Goal: Task Accomplishment & Management: Use online tool/utility

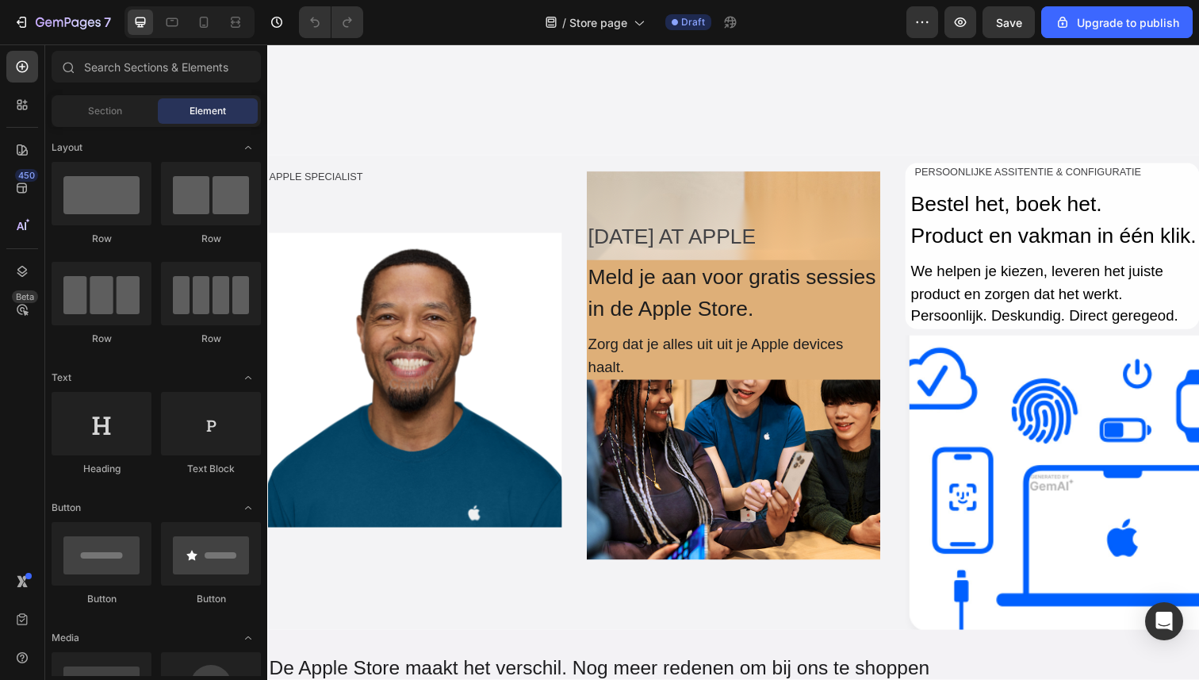
scroll to position [1120, 0]
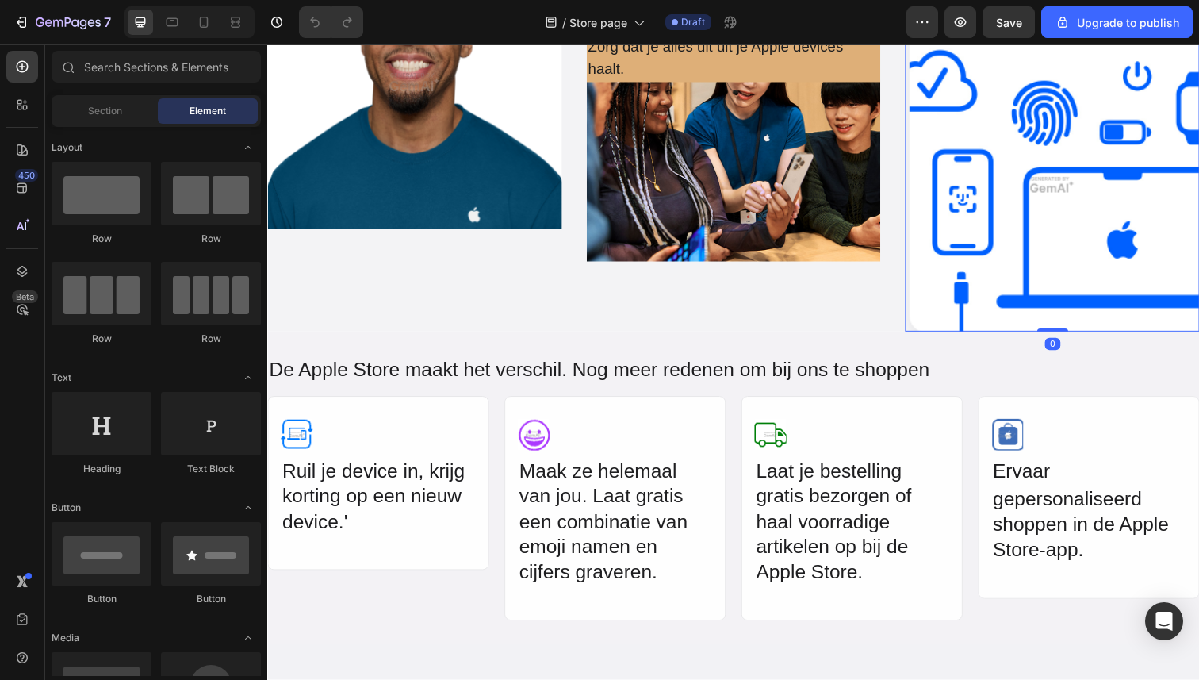
click at [998, 339] on img at bounding box center [1069, 188] width 301 height 301
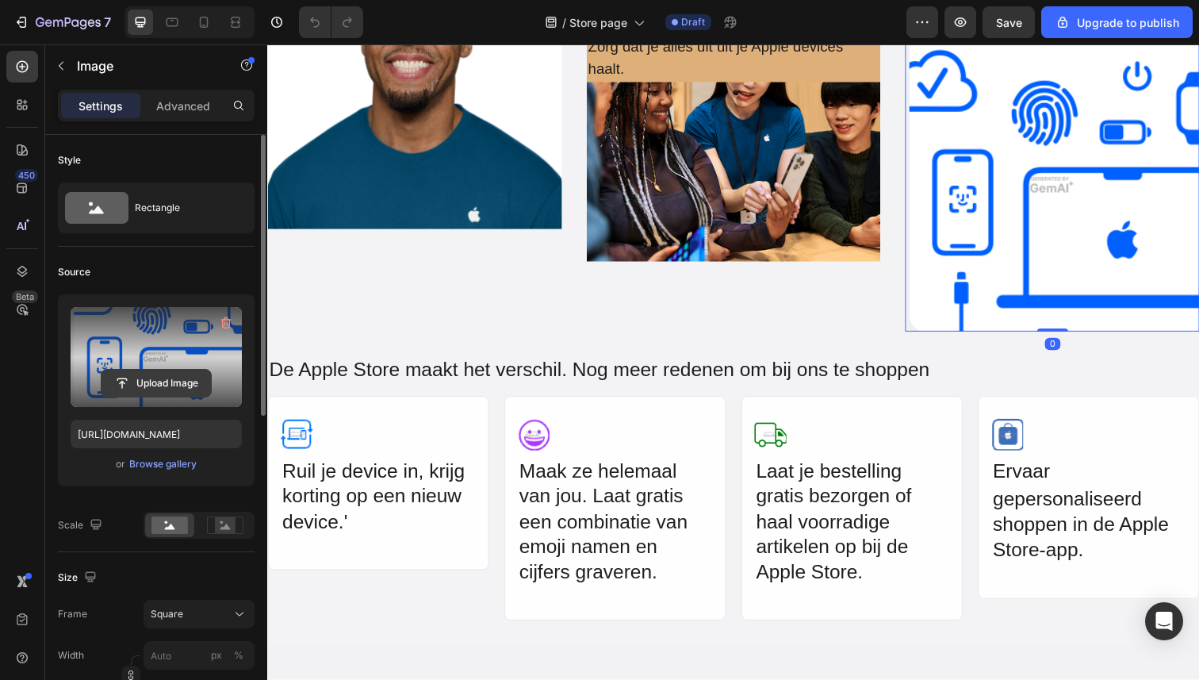
click at [157, 388] on input "file" at bounding box center [156, 383] width 109 height 27
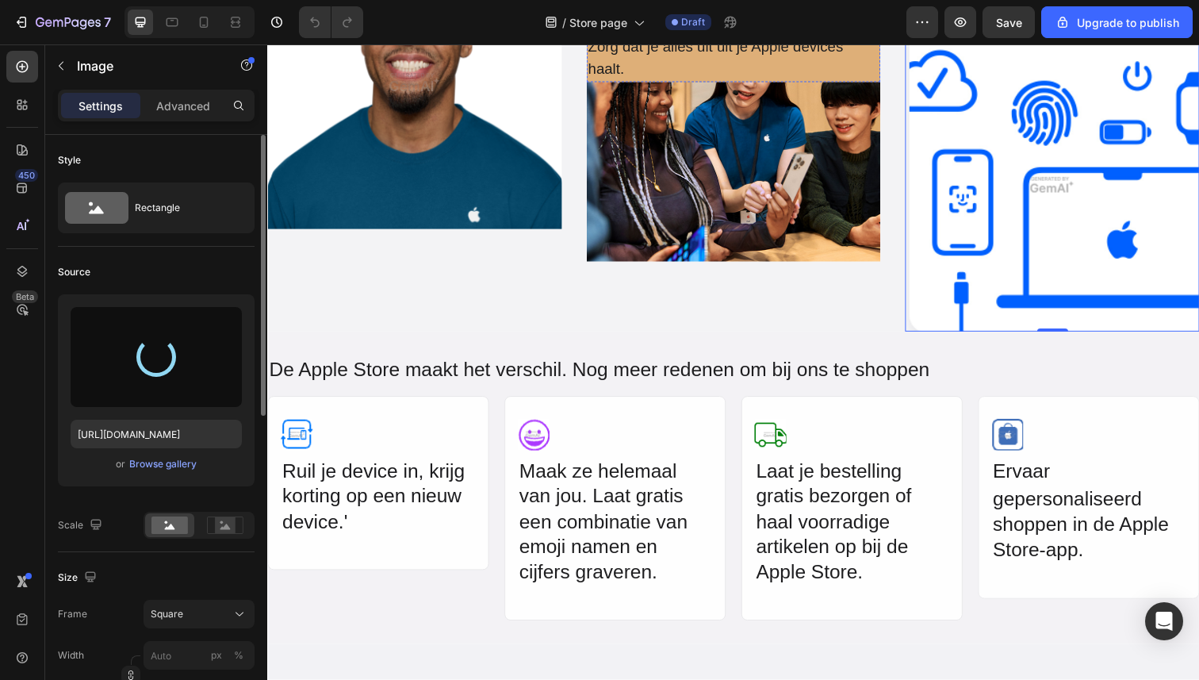
type input "[URL][DOMAIN_NAME]"
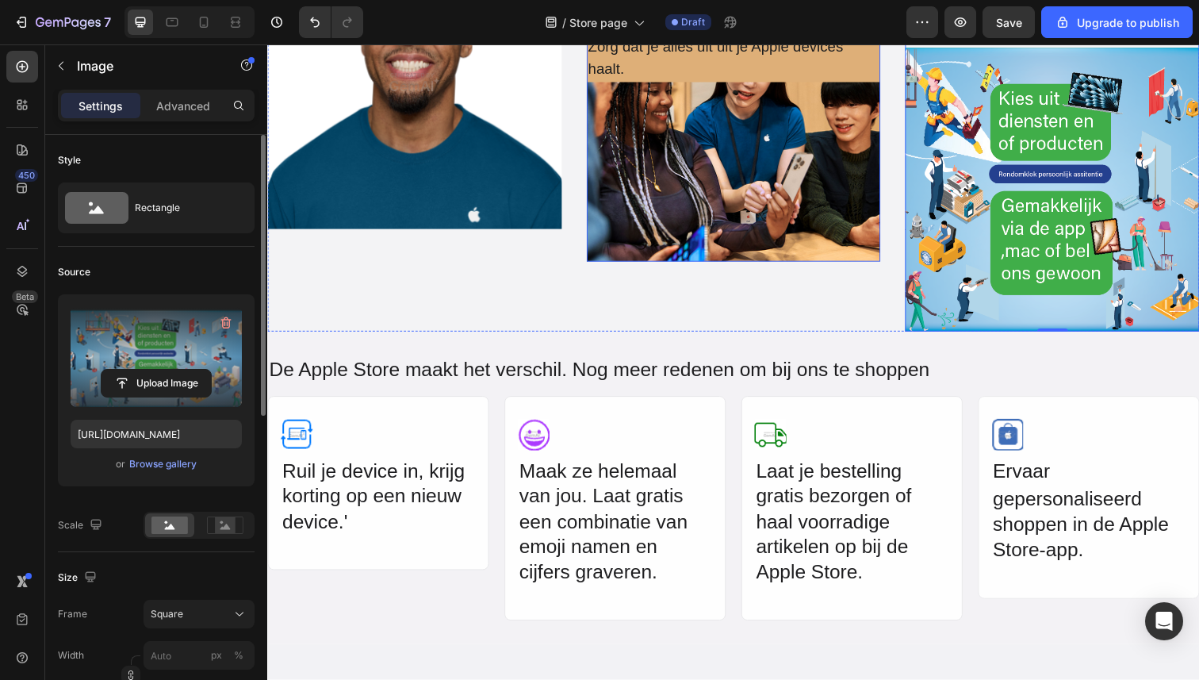
scroll to position [1102, 0]
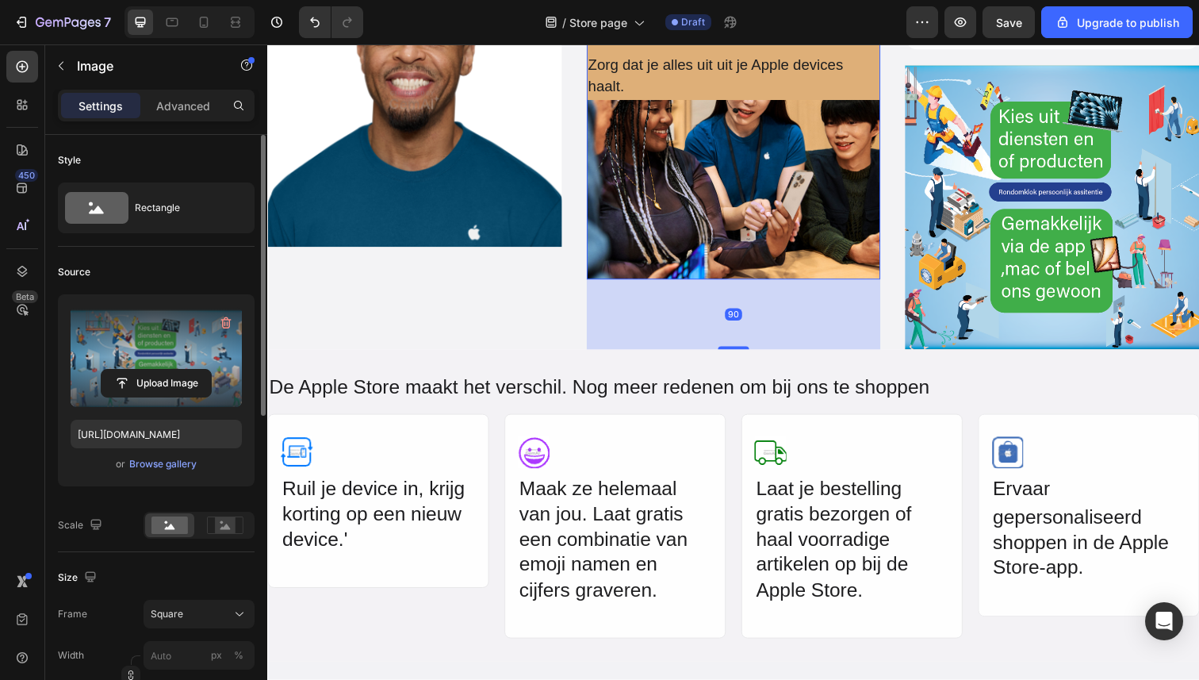
click at [825, 102] on div "[DATE] AT APPLE Text Block Meld je aan voor gratis sessies in de Apple Store. T…" at bounding box center [743, 7] width 301 height 190
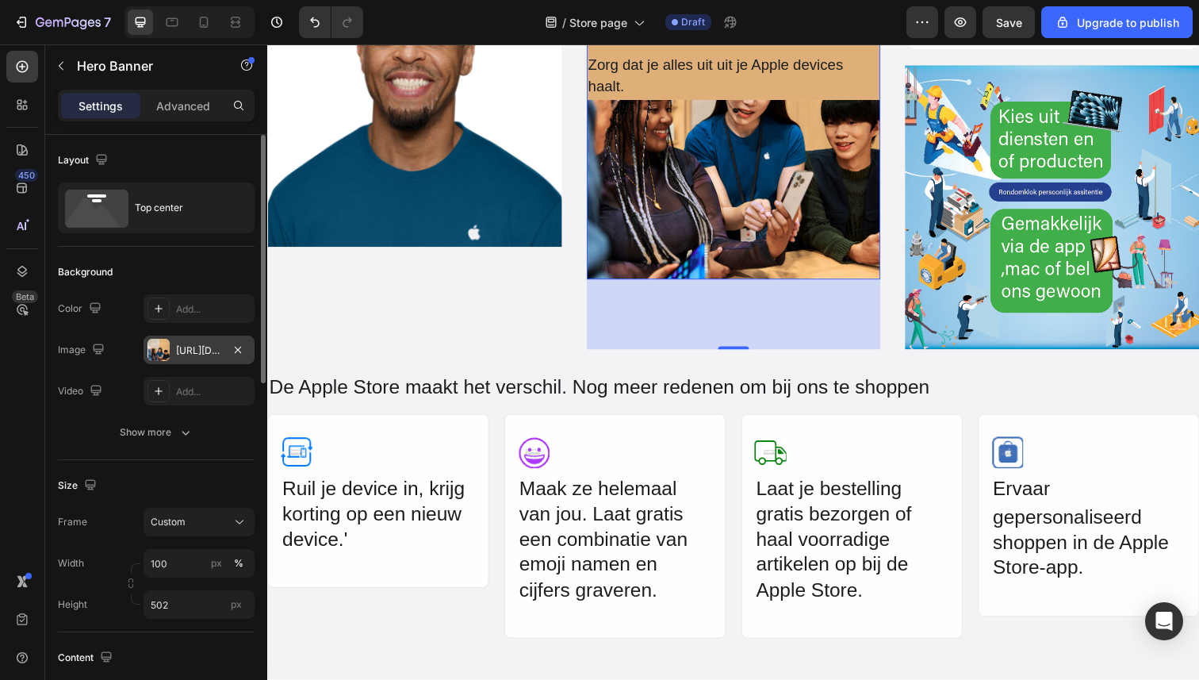
click at [192, 344] on div "[URL][DOMAIN_NAME]" at bounding box center [199, 350] width 46 height 14
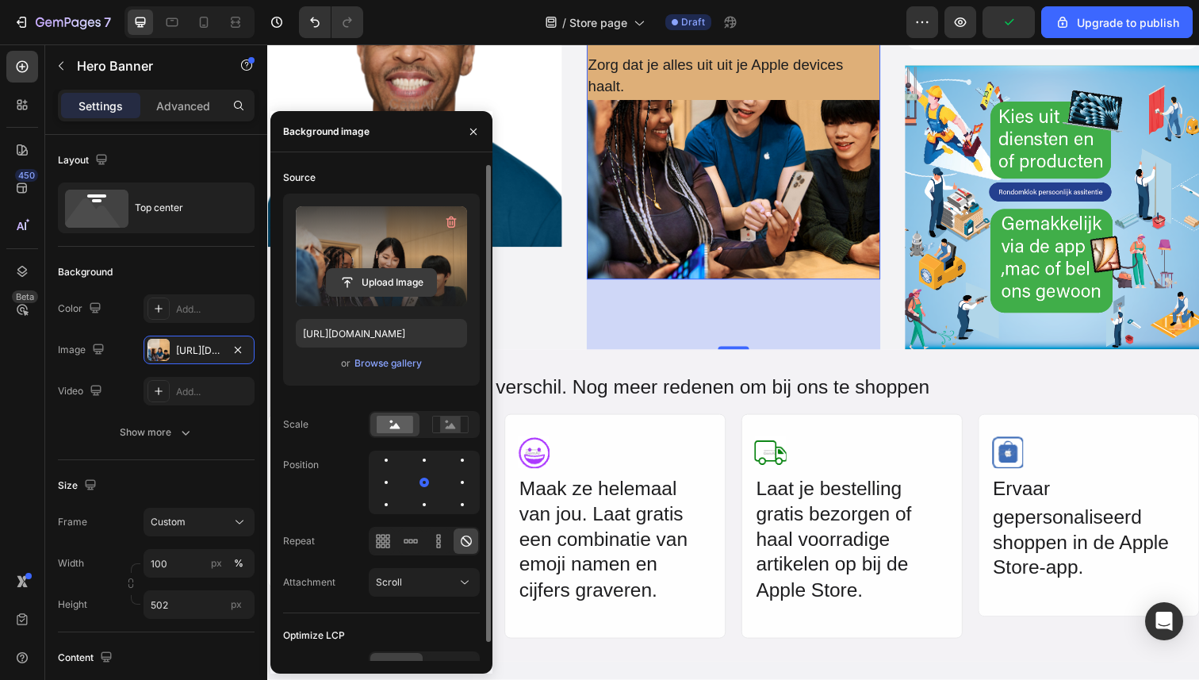
click at [405, 290] on input "file" at bounding box center [381, 282] width 109 height 27
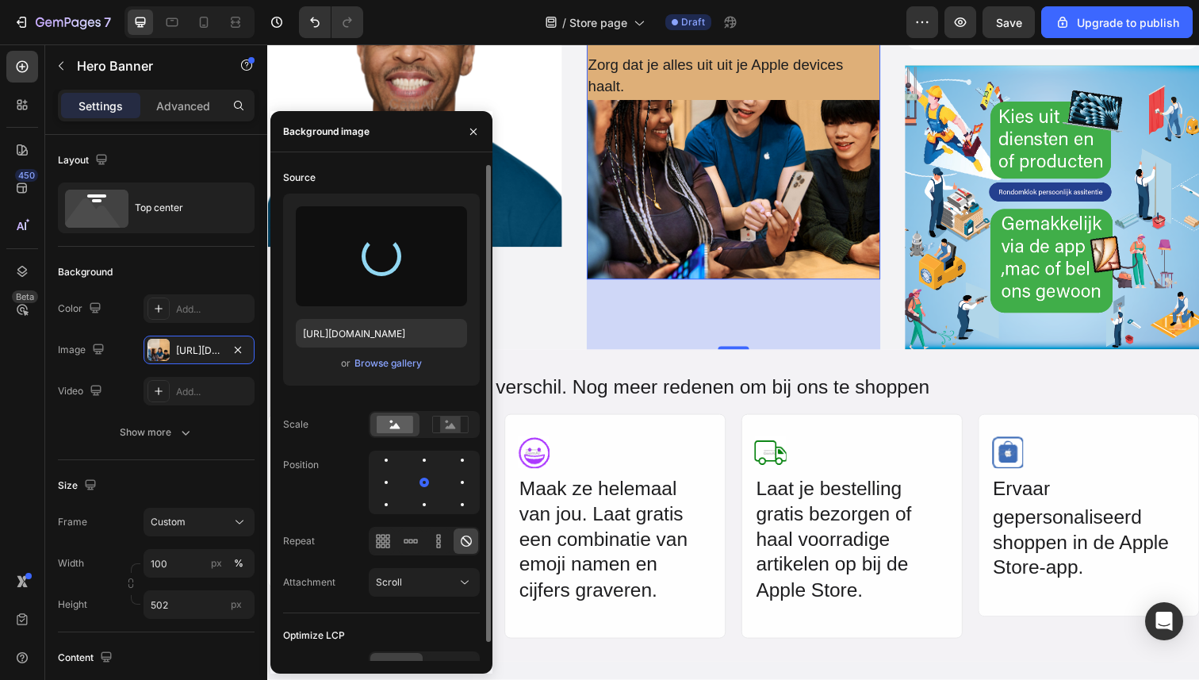
type input "[URL][DOMAIN_NAME]"
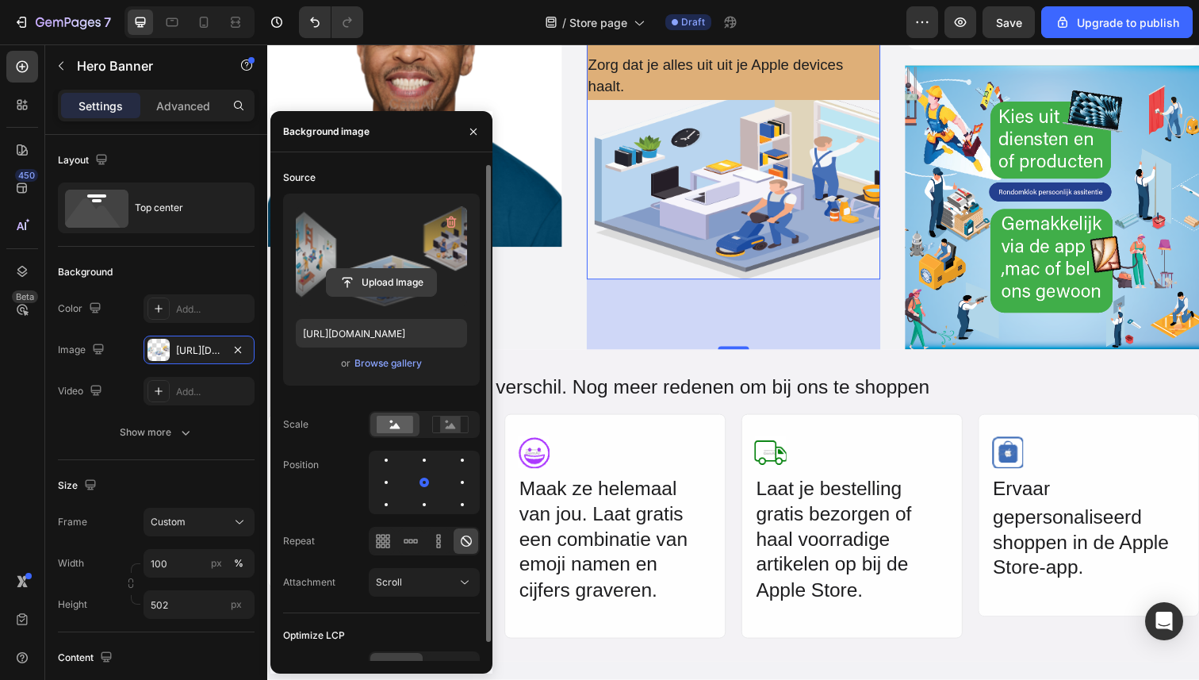
click at [393, 290] on input "file" at bounding box center [381, 282] width 109 height 27
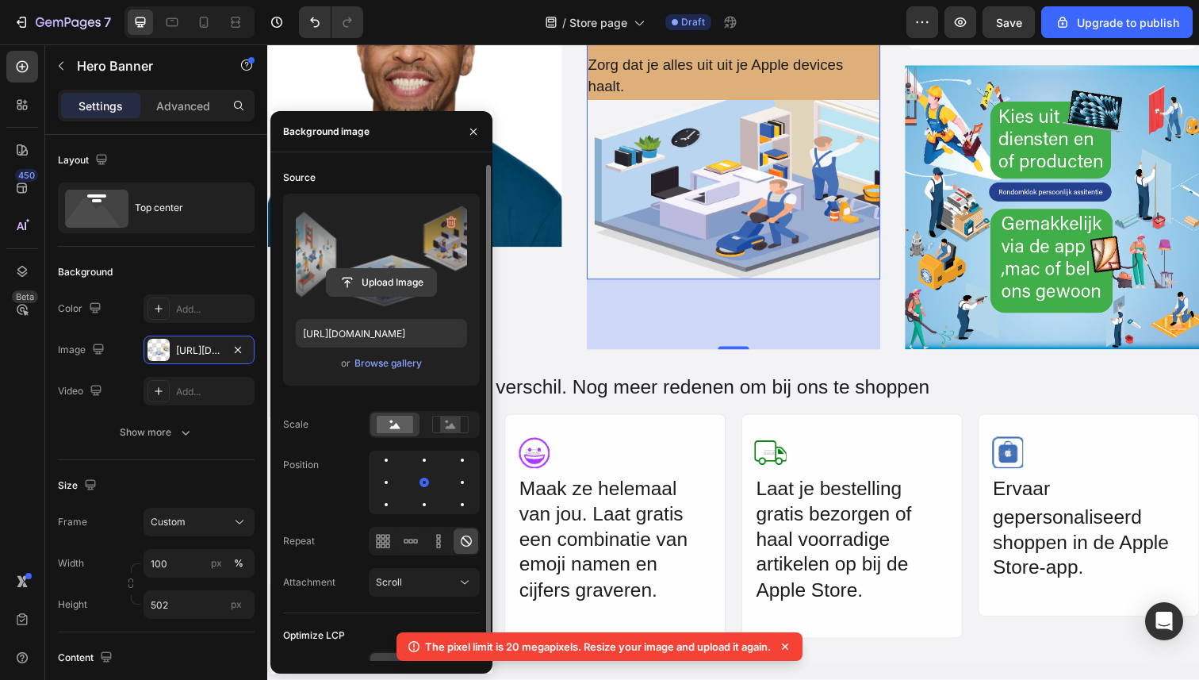
click at [405, 274] on input "file" at bounding box center [381, 282] width 109 height 27
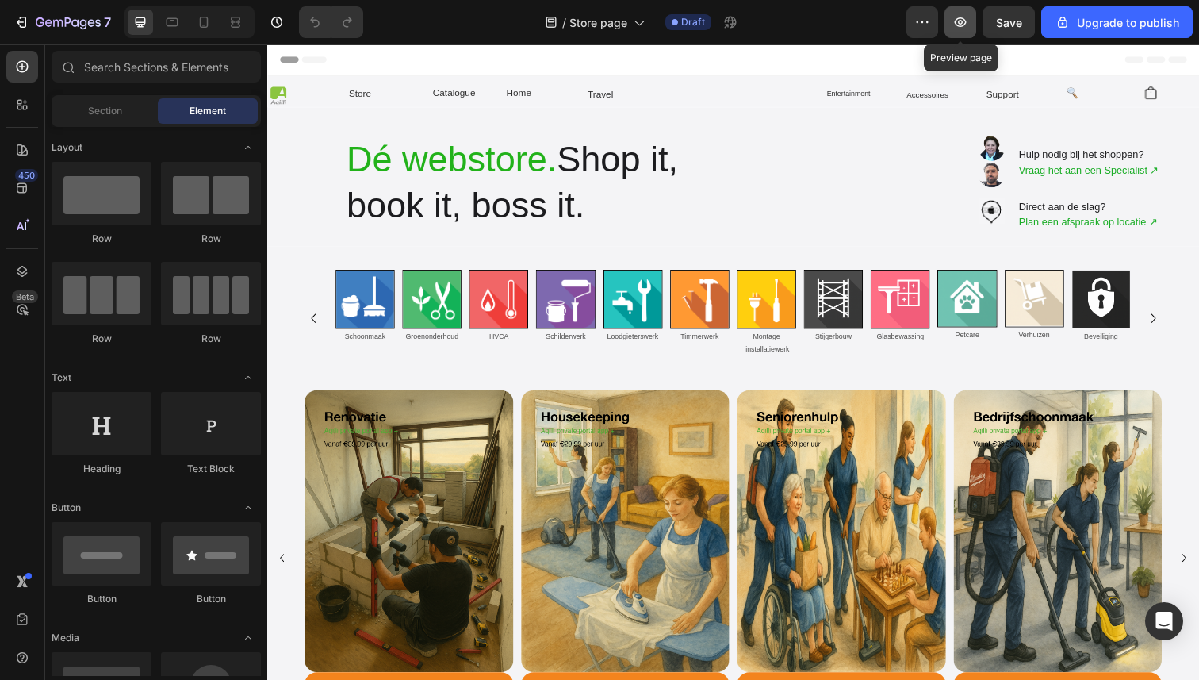
click at [962, 33] on button "button" at bounding box center [961, 22] width 32 height 32
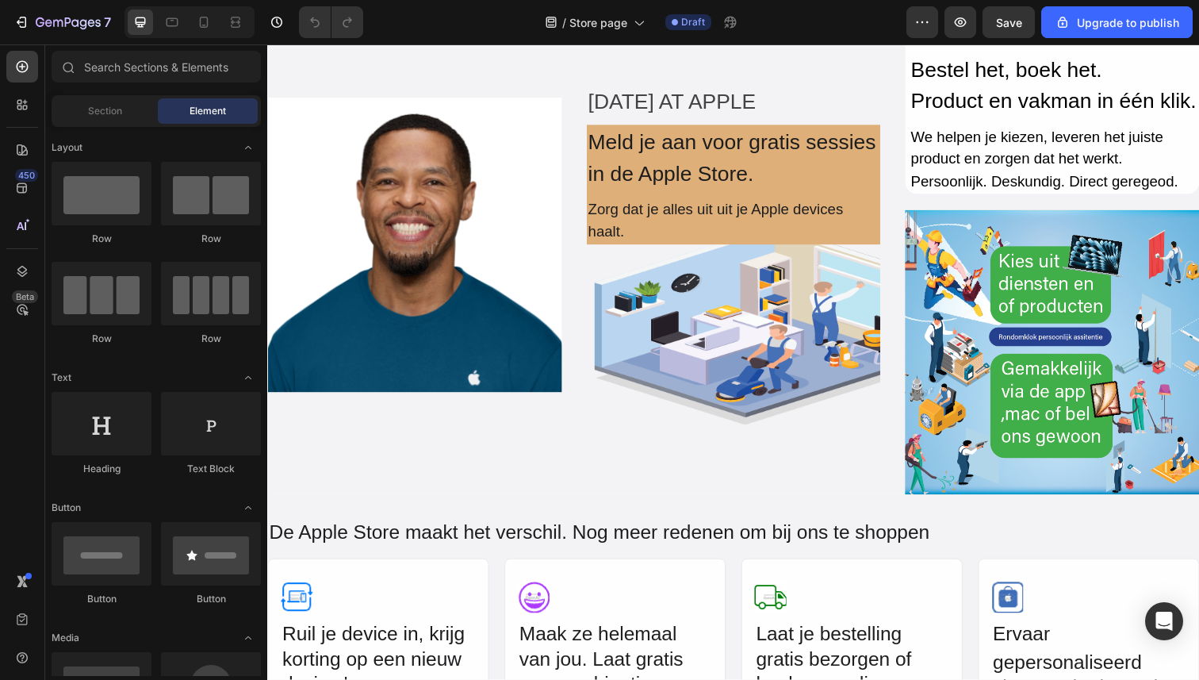
scroll to position [1245, 0]
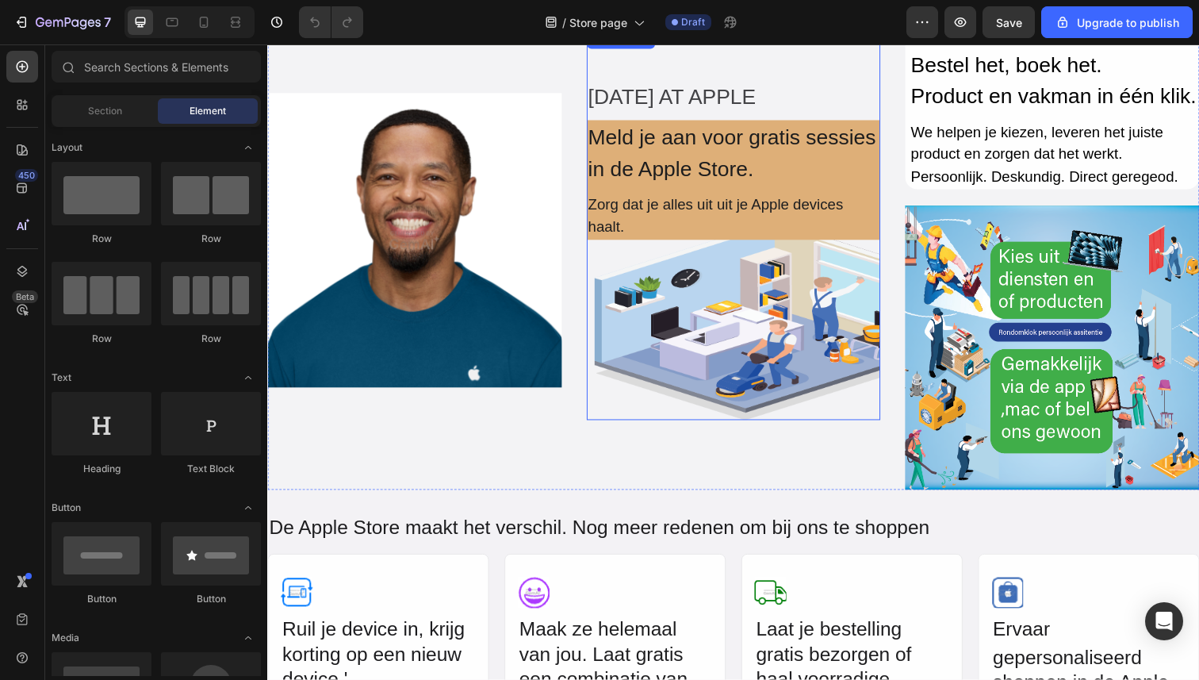
click at [735, 374] on div "Background Image" at bounding box center [743, 229] width 301 height 398
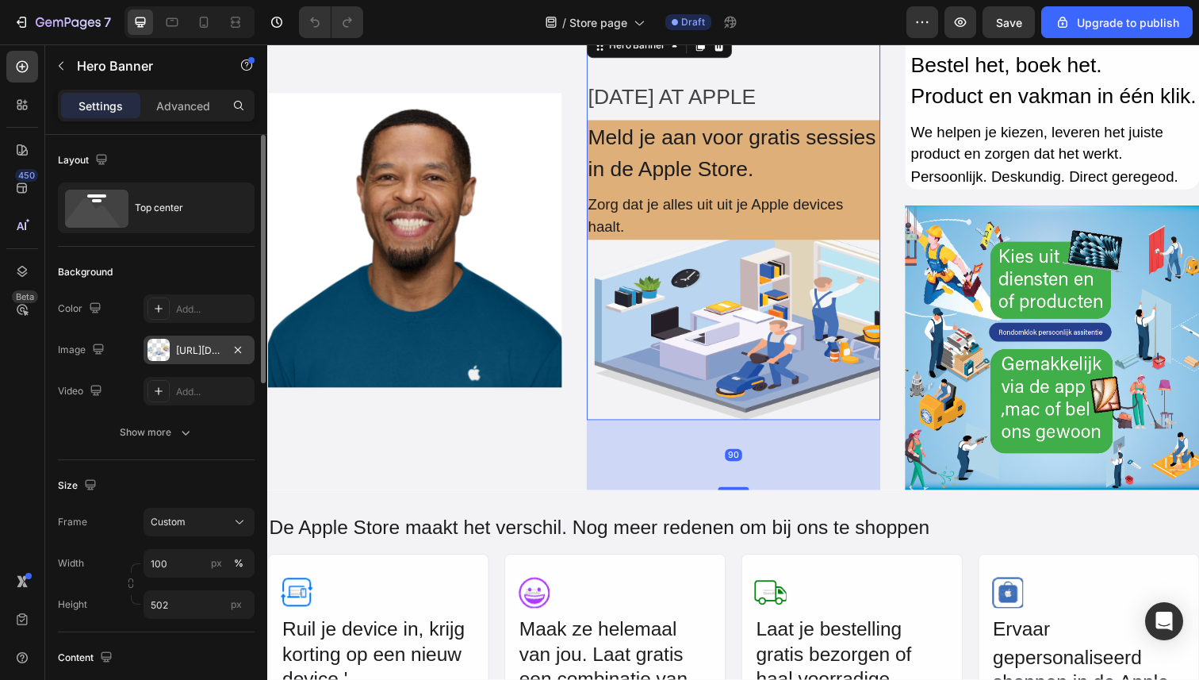
click at [192, 356] on div "[URL][DOMAIN_NAME]" at bounding box center [199, 350] width 46 height 14
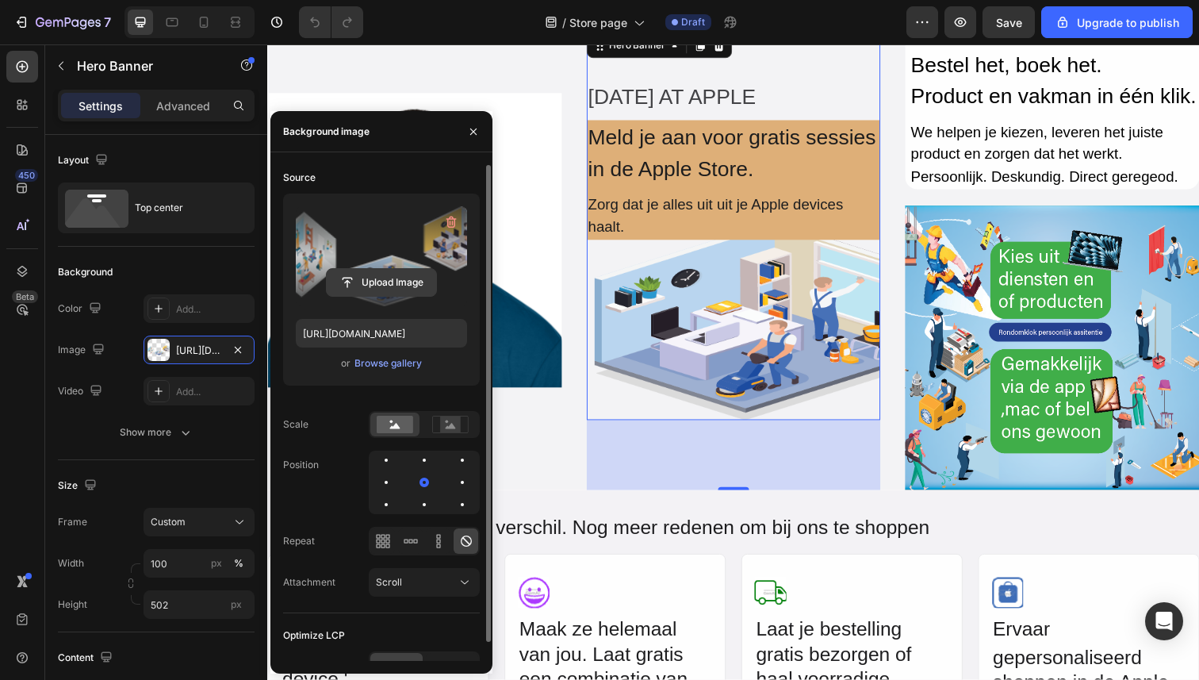
click at [355, 283] on input "file" at bounding box center [381, 282] width 109 height 27
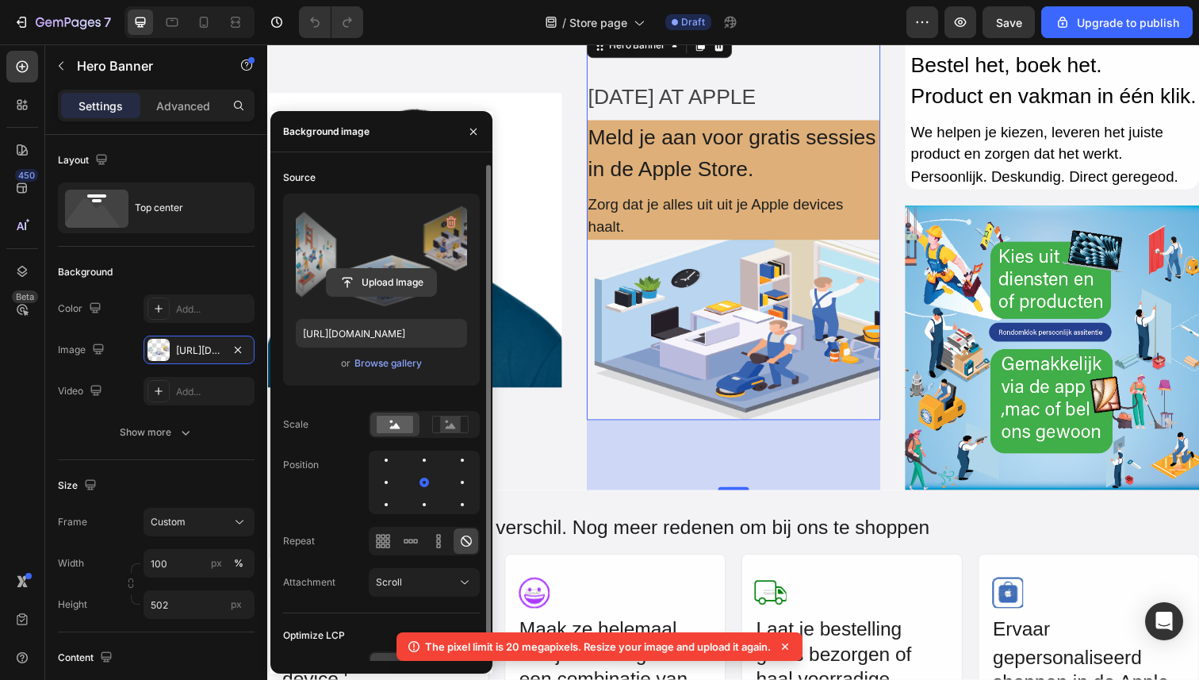
click at [378, 290] on input "file" at bounding box center [381, 282] width 109 height 27
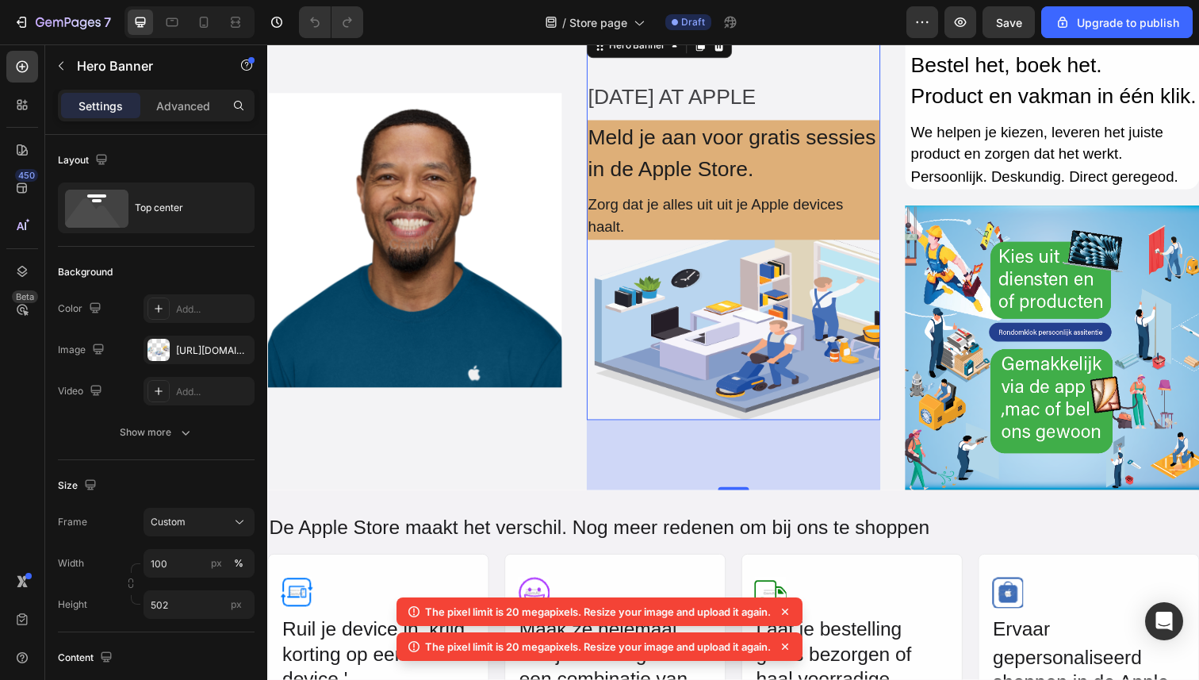
click at [792, 616] on icon at bounding box center [785, 612] width 16 height 16
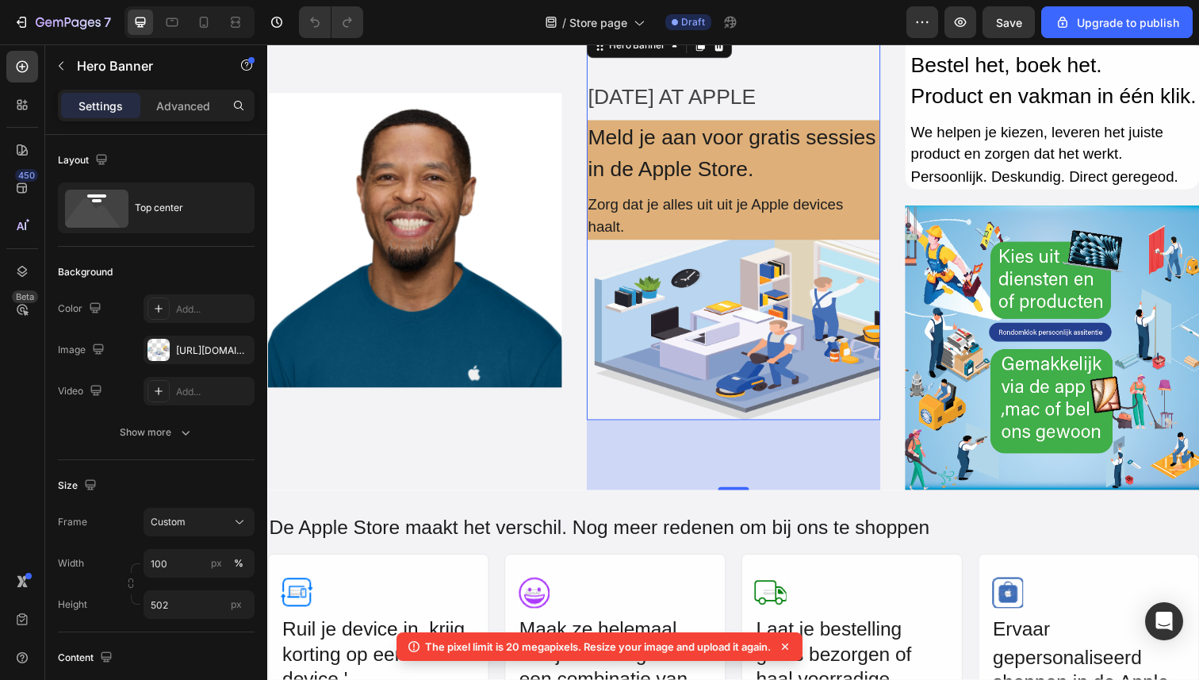
click at [785, 650] on icon at bounding box center [785, 647] width 16 height 16
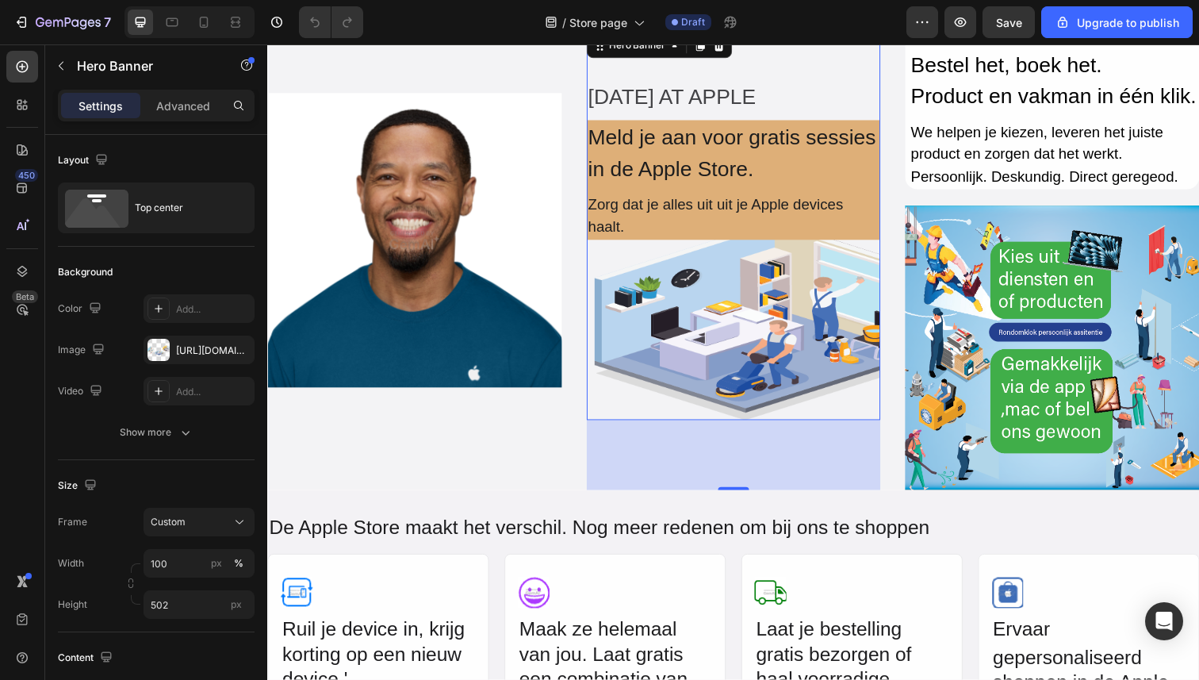
click at [711, 323] on div "Background Image" at bounding box center [743, 229] width 301 height 398
click at [62, 30] on div "7" at bounding box center [73, 22] width 75 height 19
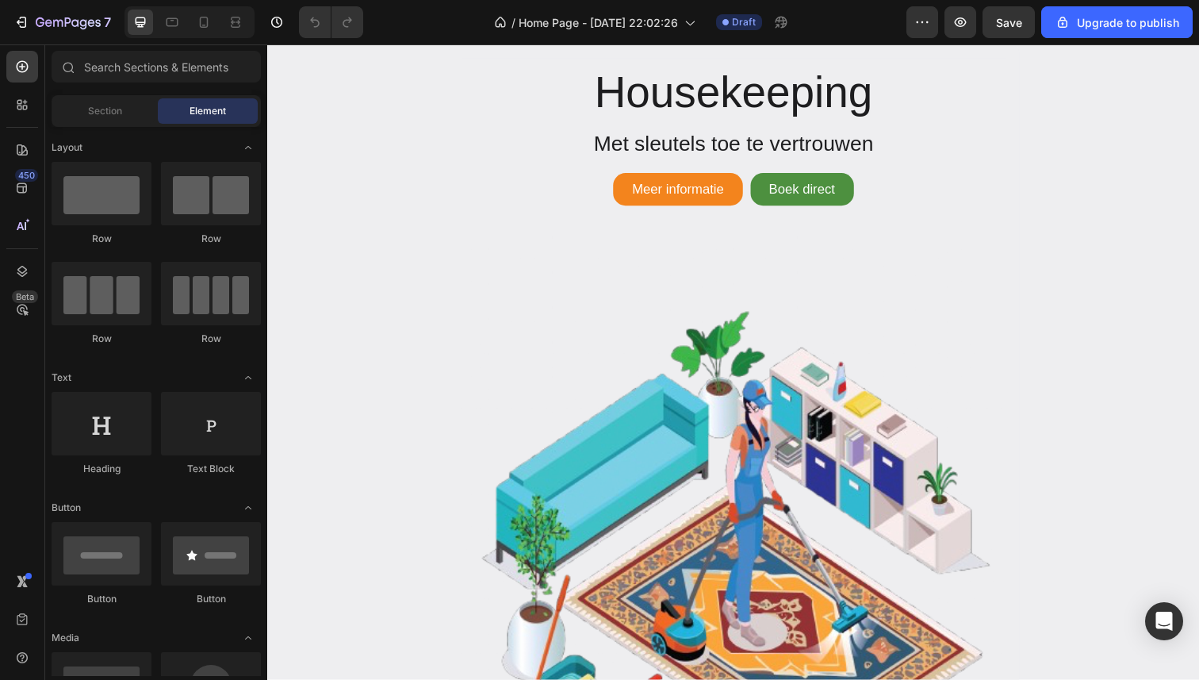
scroll to position [2124, 0]
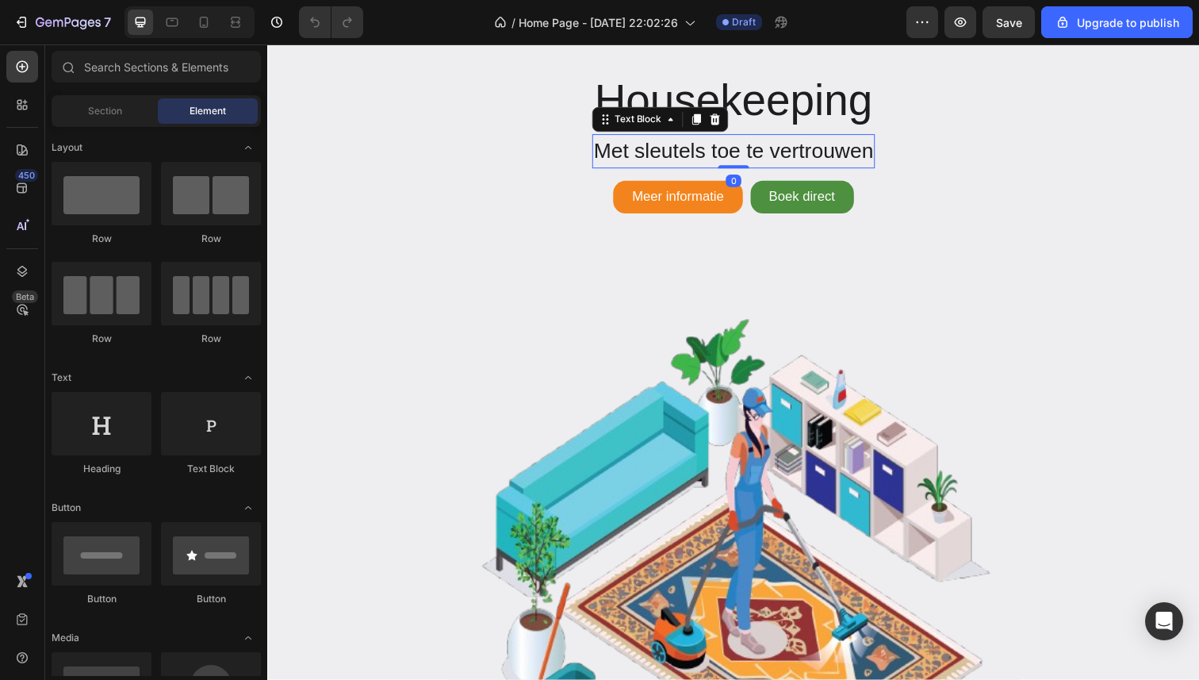
click at [620, 158] on p "Met sleutels toe te vertrouwen" at bounding box center [744, 154] width 286 height 33
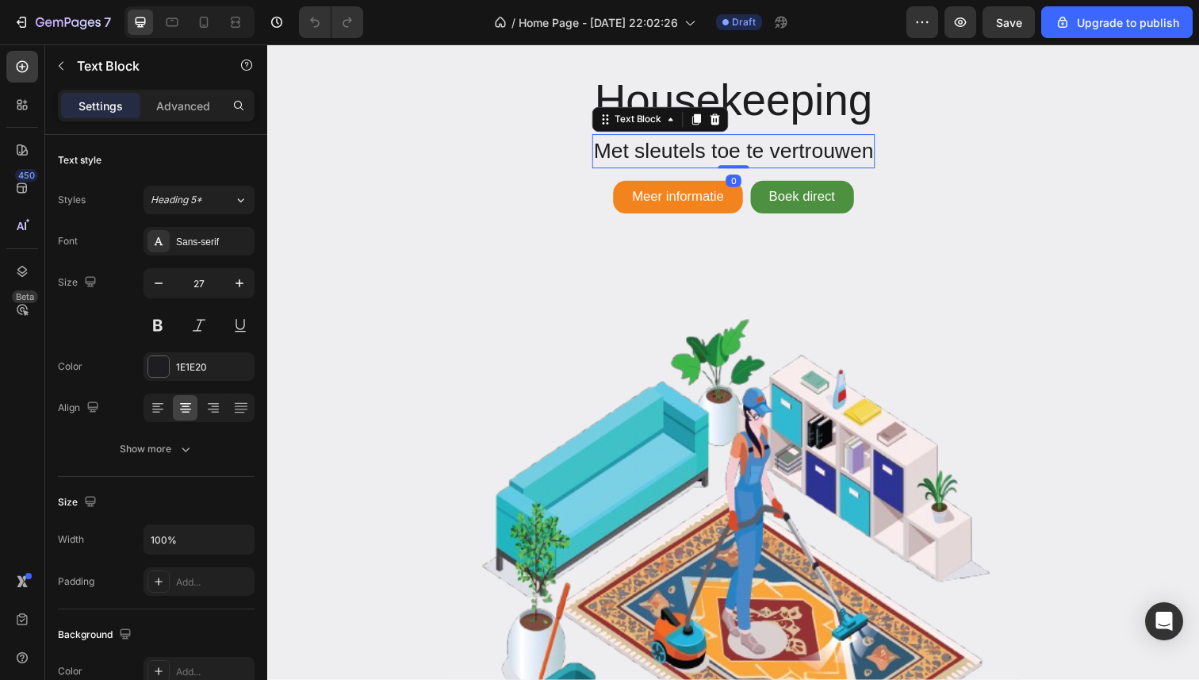
click at [620, 158] on p "Met sleutels toe te vertrouwen" at bounding box center [744, 154] width 286 height 33
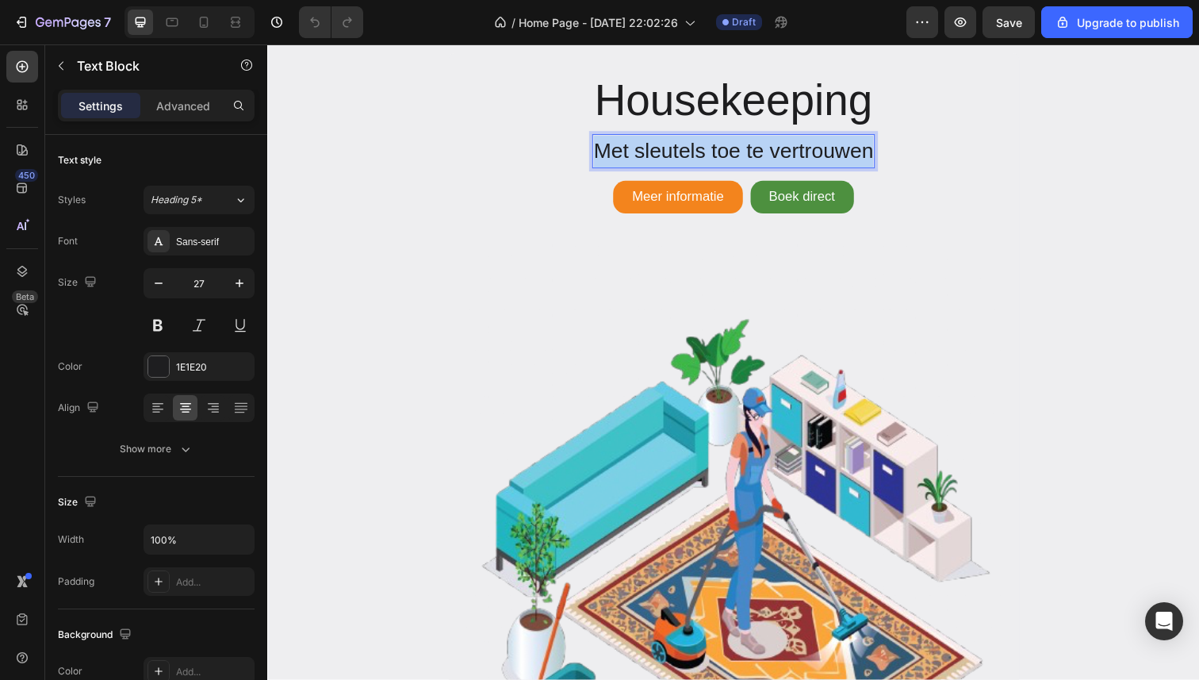
click at [620, 158] on p "Met sleutels toe te vertrouwen" at bounding box center [744, 154] width 286 height 33
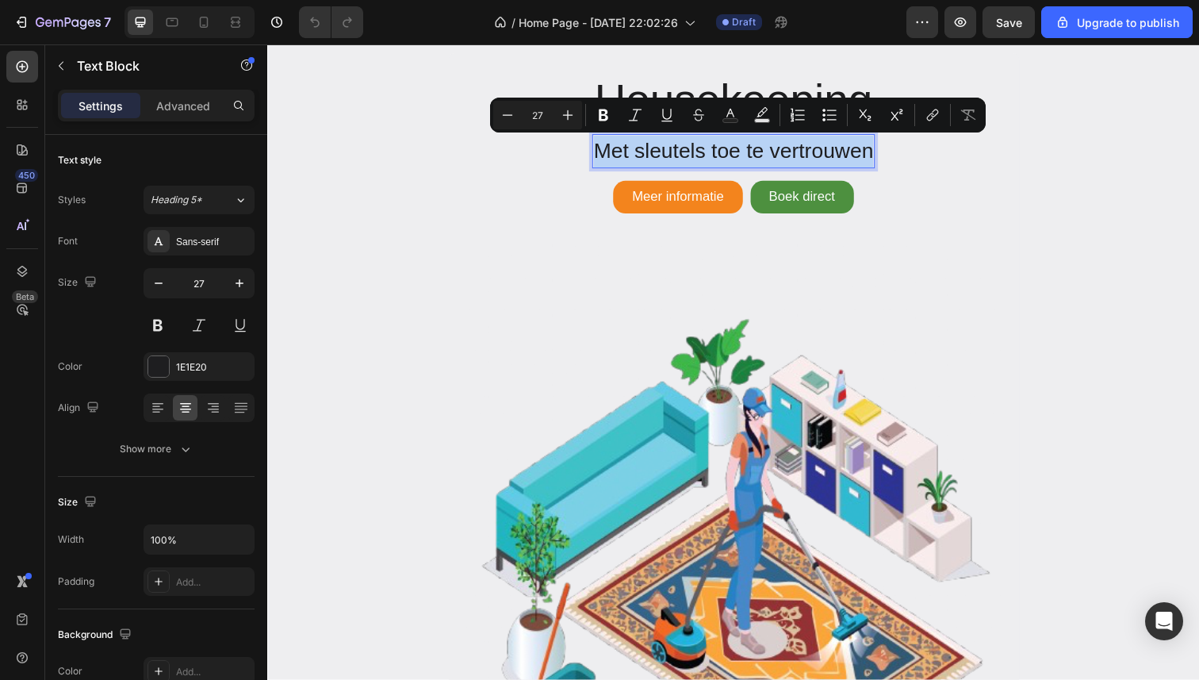
click at [620, 158] on p "Met sleutels toe te vertrouwen" at bounding box center [744, 154] width 286 height 33
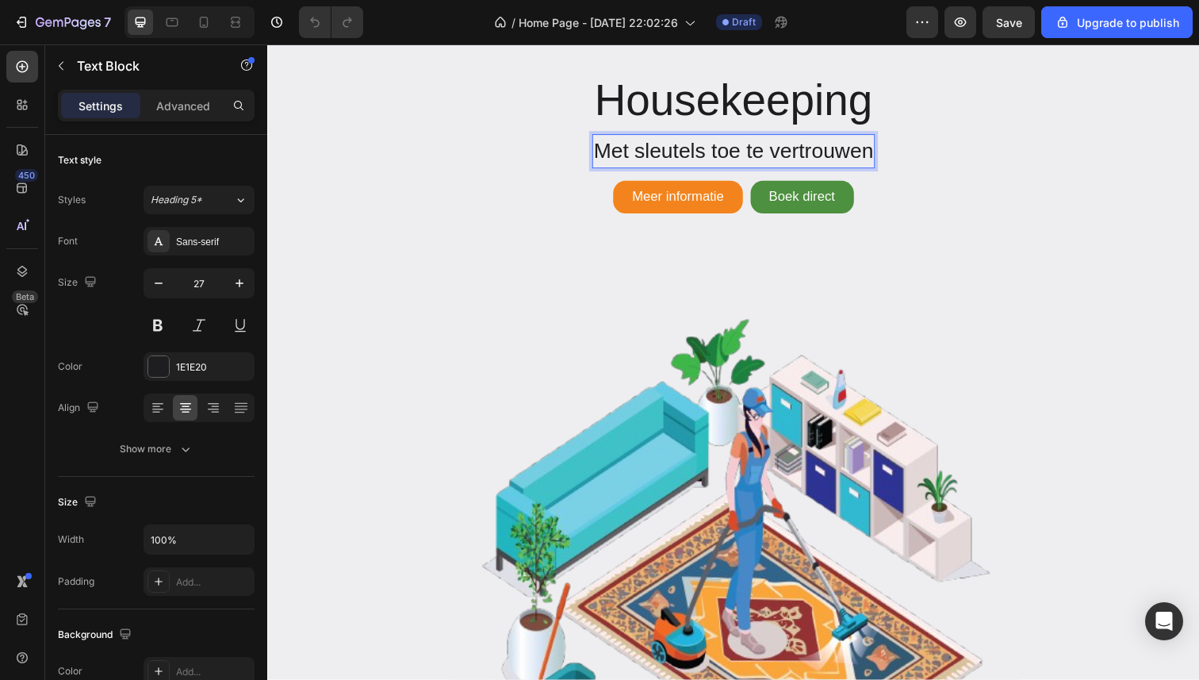
click at [620, 158] on p "Met sleutels toe te vertrouwen" at bounding box center [744, 154] width 286 height 33
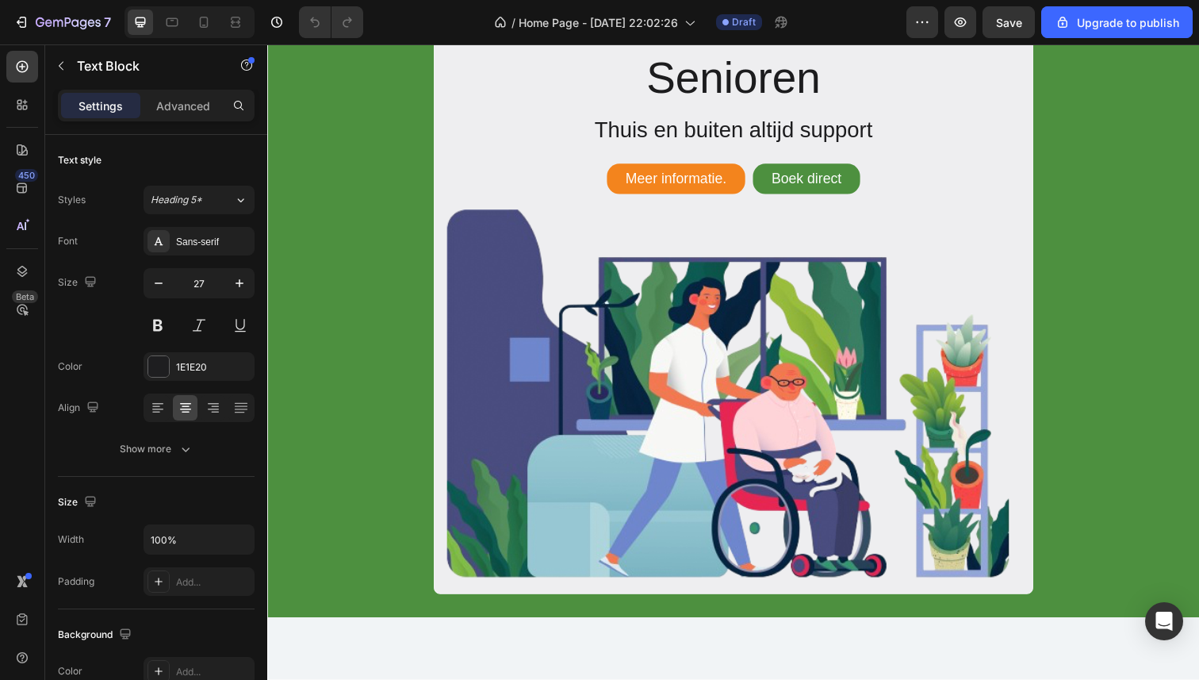
type input "16"
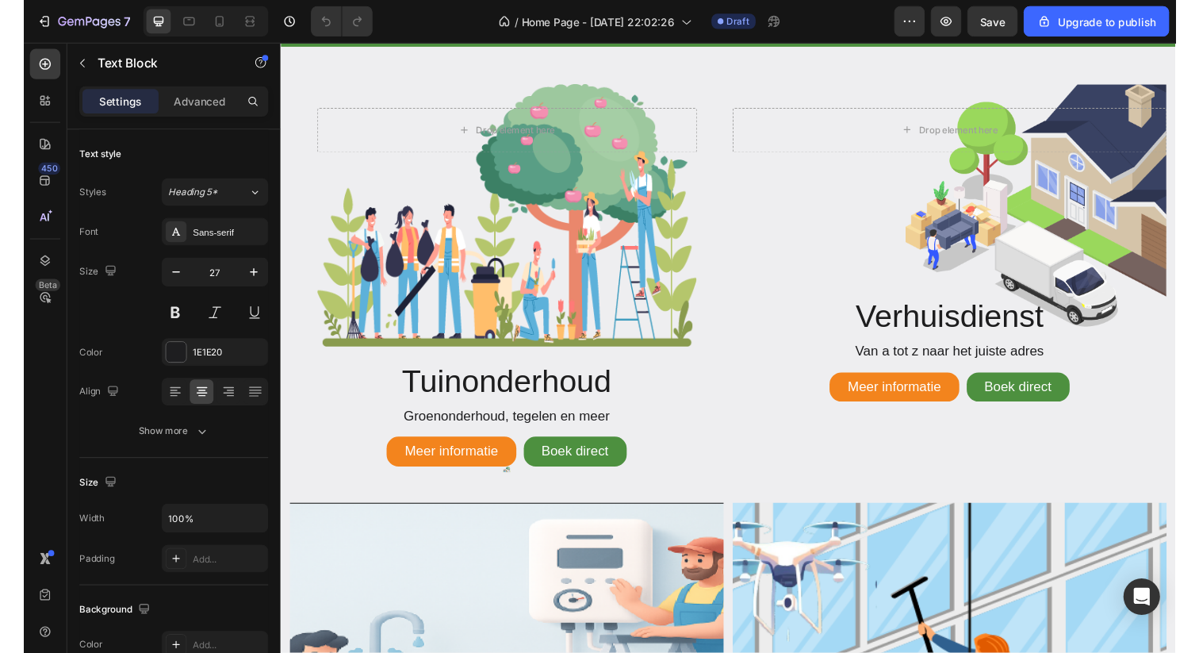
scroll to position [3539, 0]
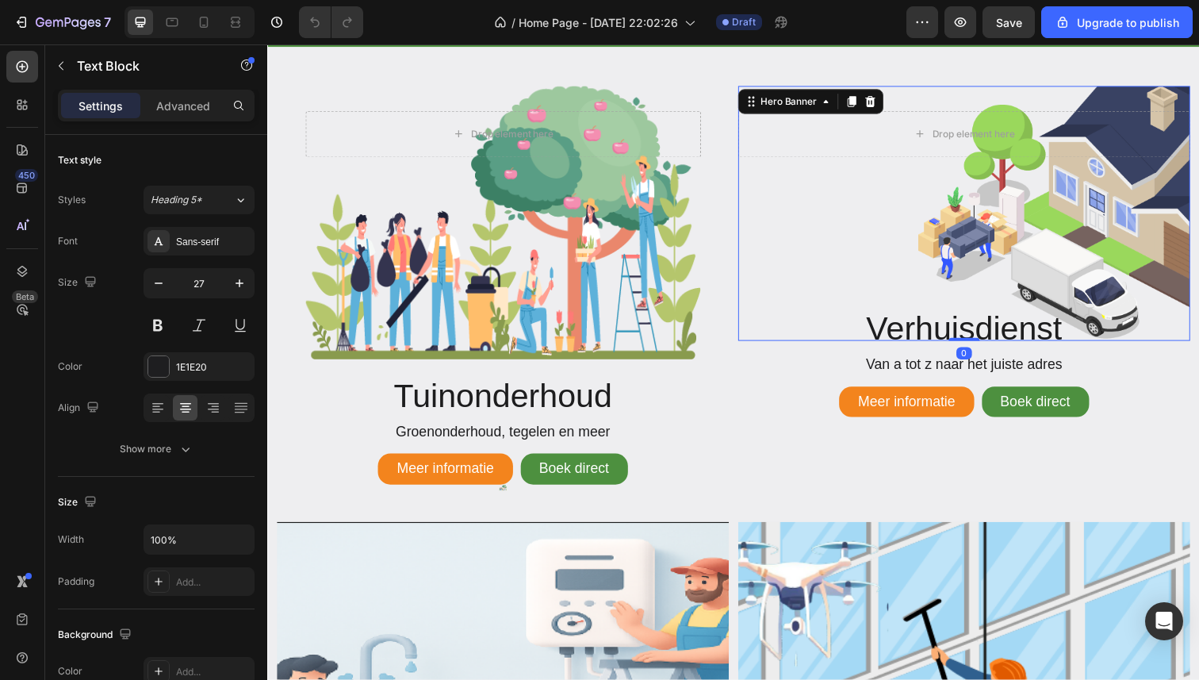
click at [968, 88] on div "Drop element here" at bounding box center [979, 136] width 462 height 98
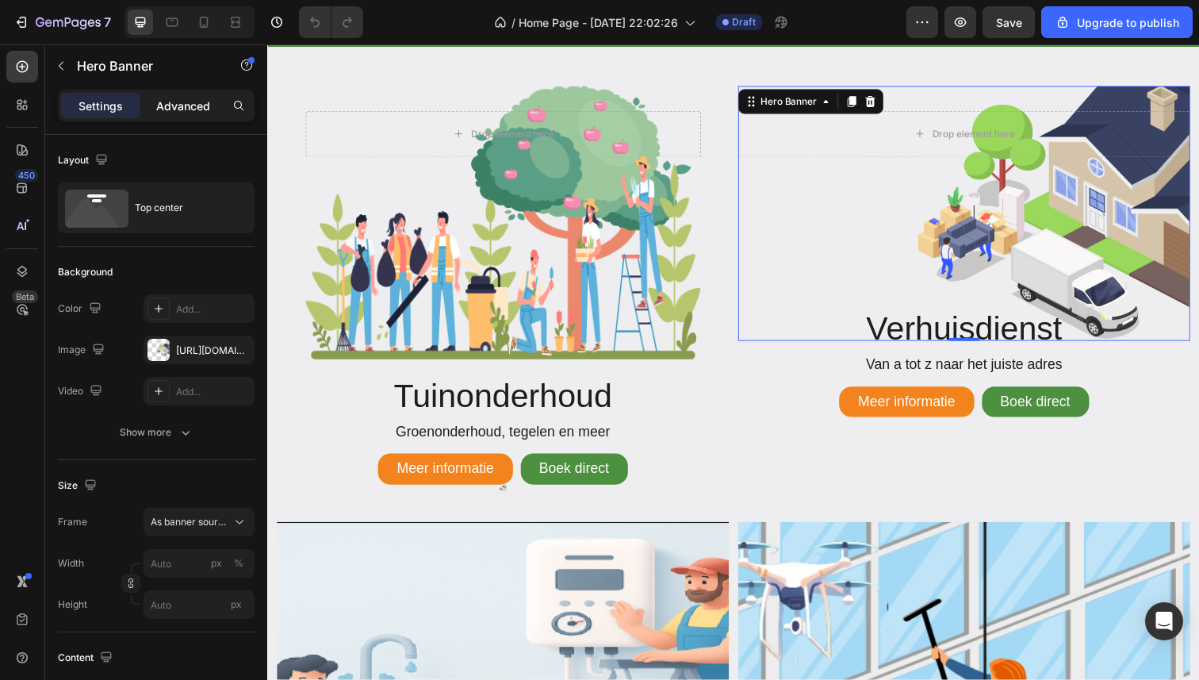
click at [156, 117] on div "Advanced" at bounding box center [183, 105] width 79 height 25
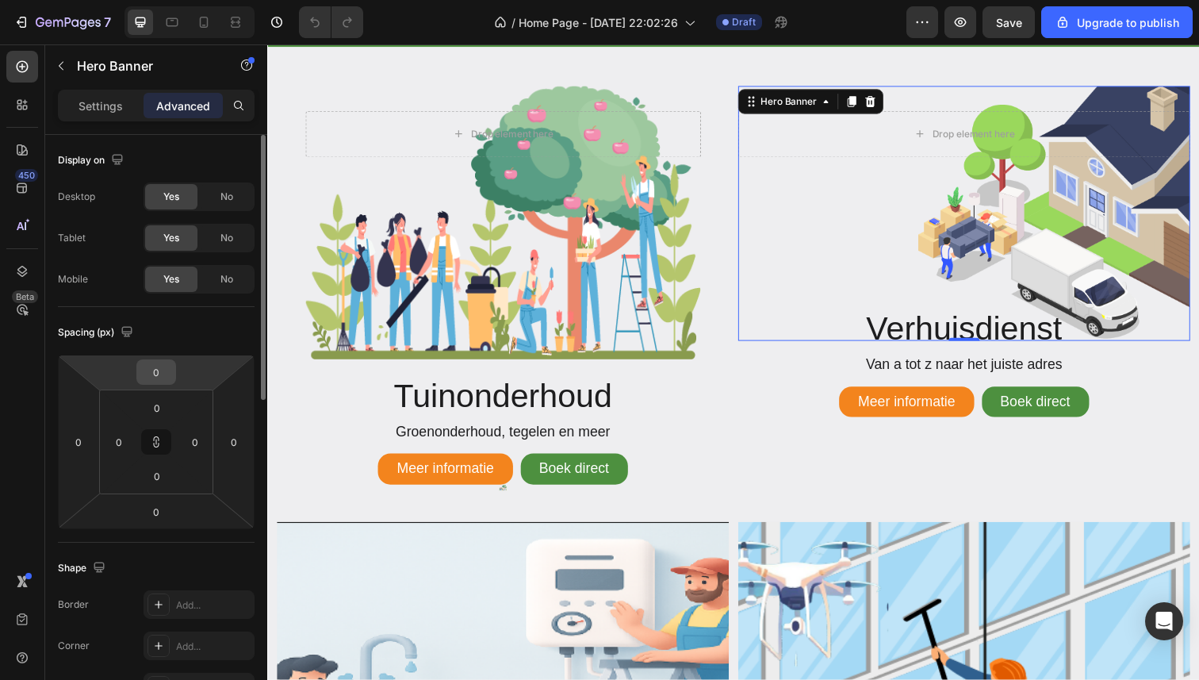
click at [159, 382] on input "0" at bounding box center [156, 372] width 32 height 24
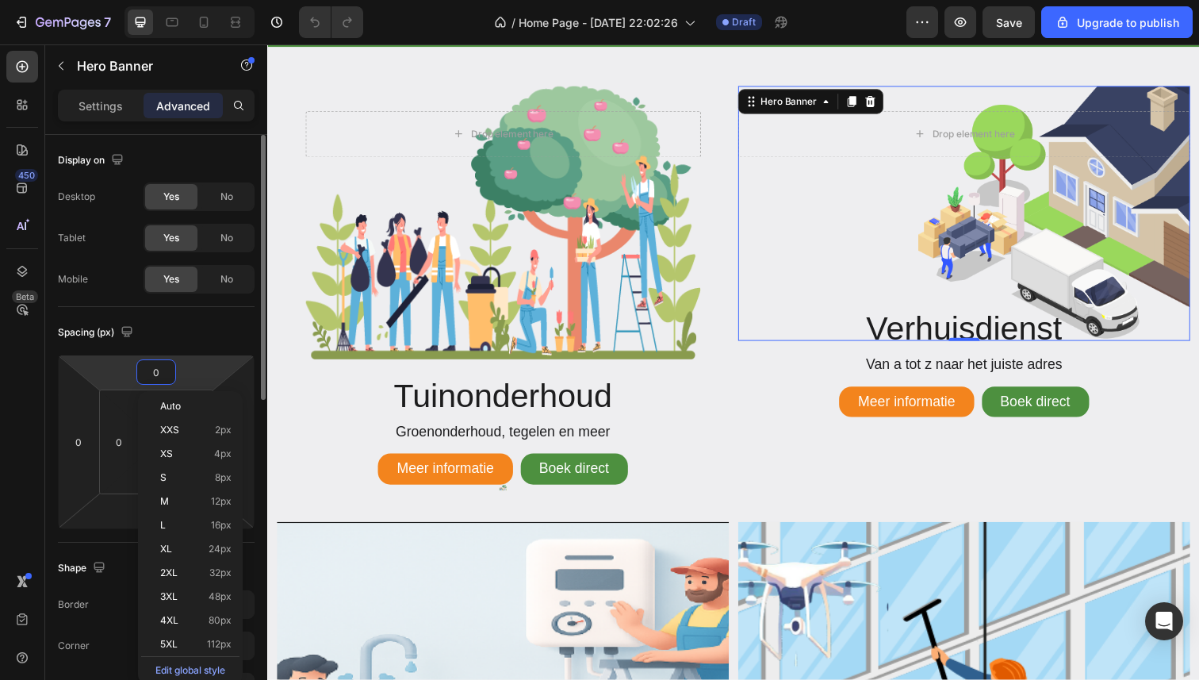
type input "1"
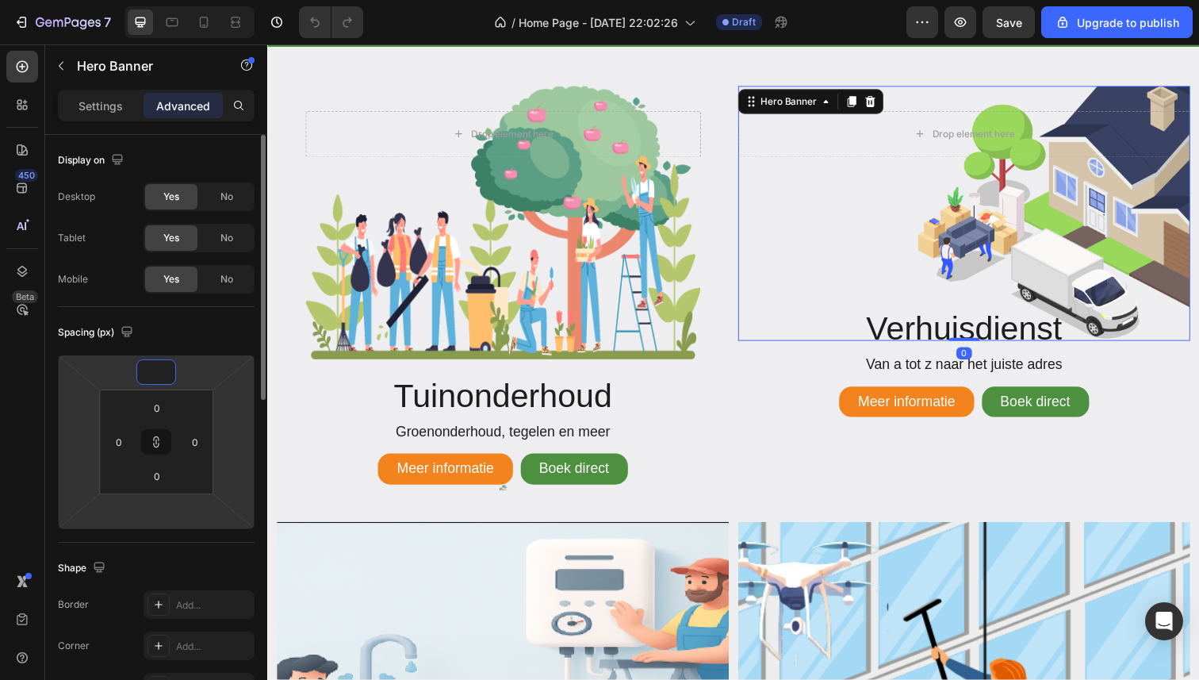
type input "1"
type input "10"
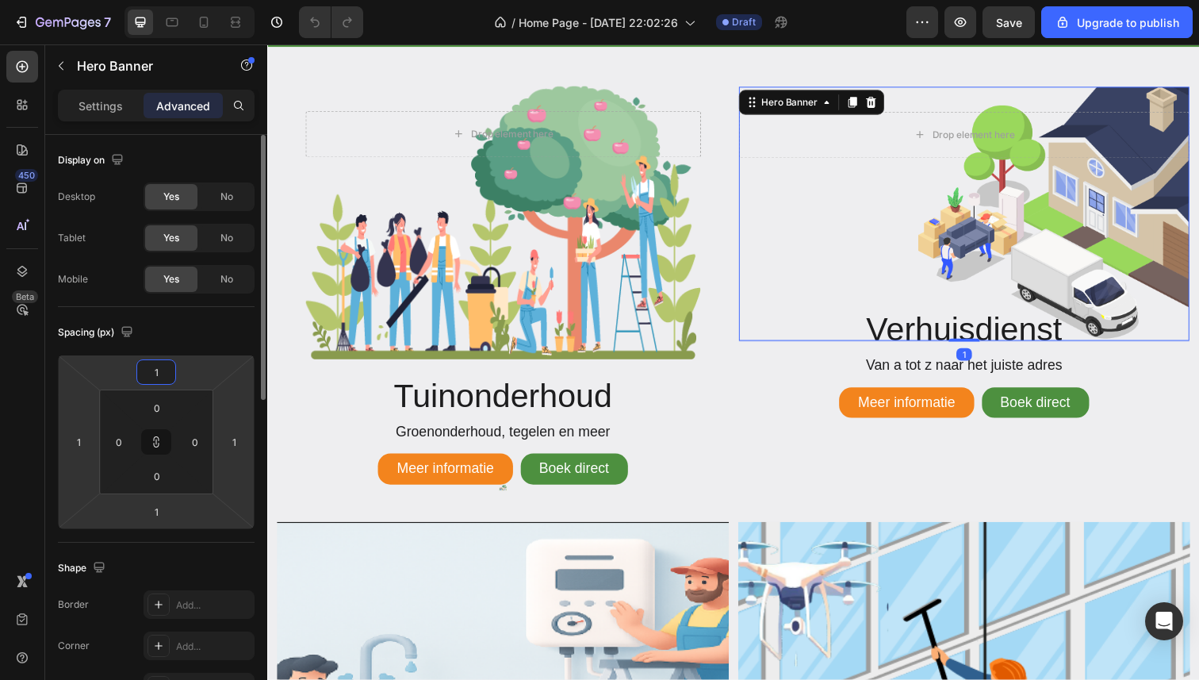
type input "10"
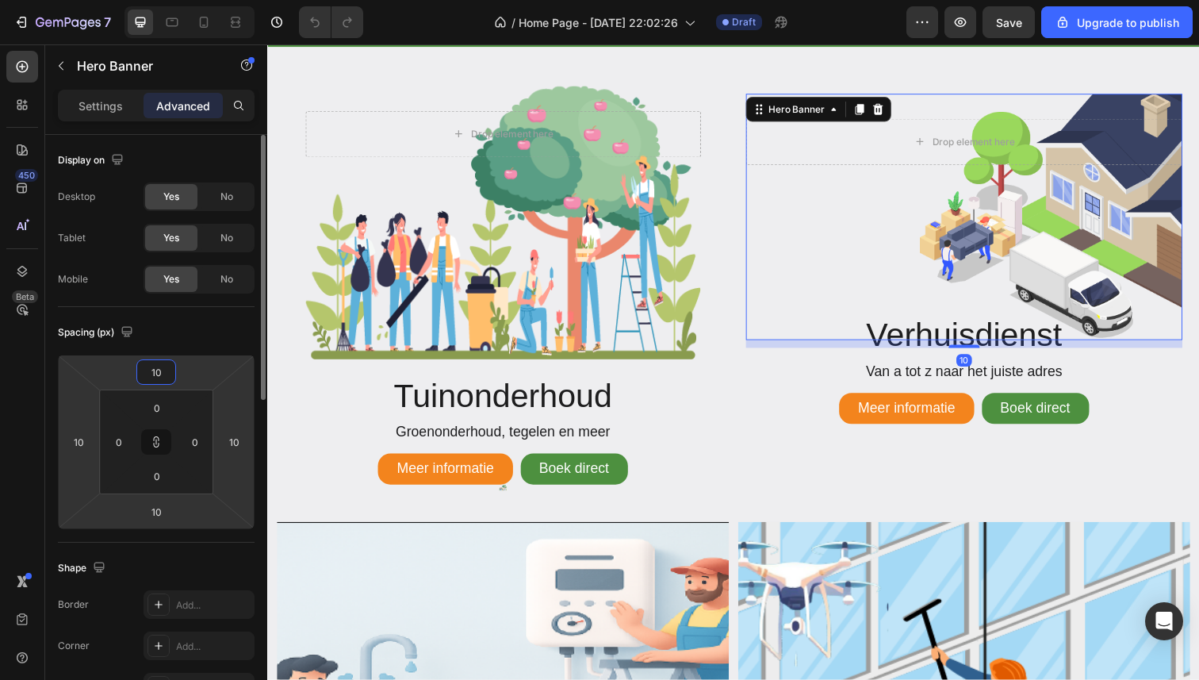
type input "1"
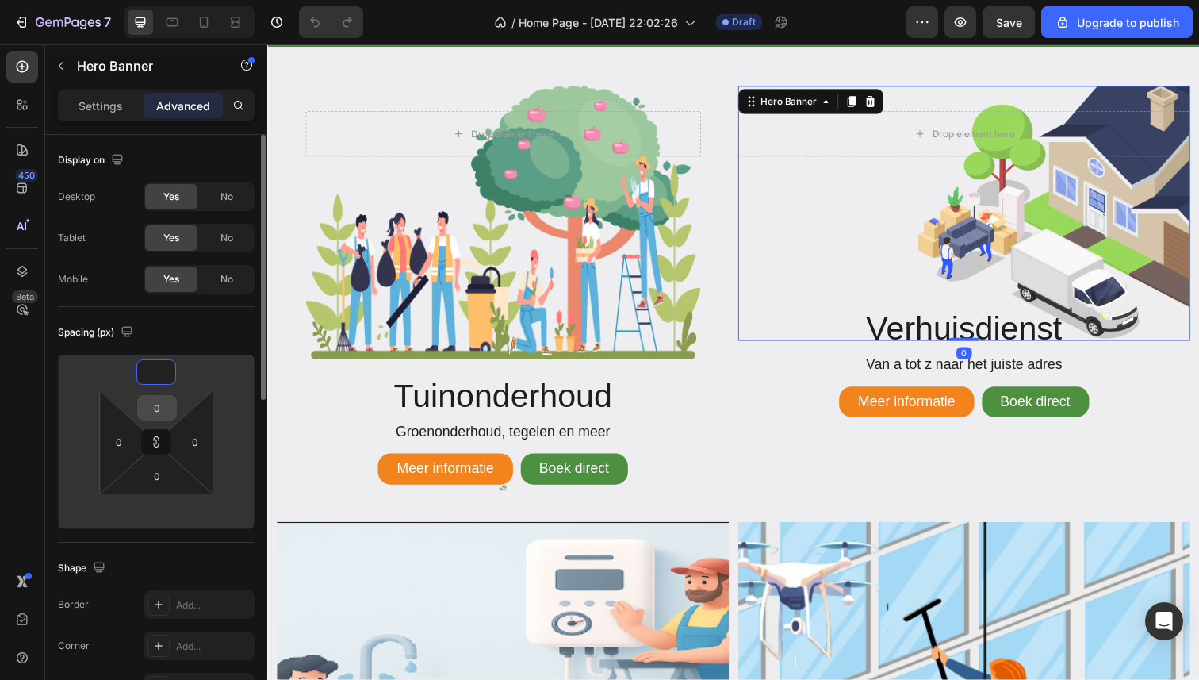
type input "1"
click at [144, 413] on input "0" at bounding box center [157, 408] width 32 height 24
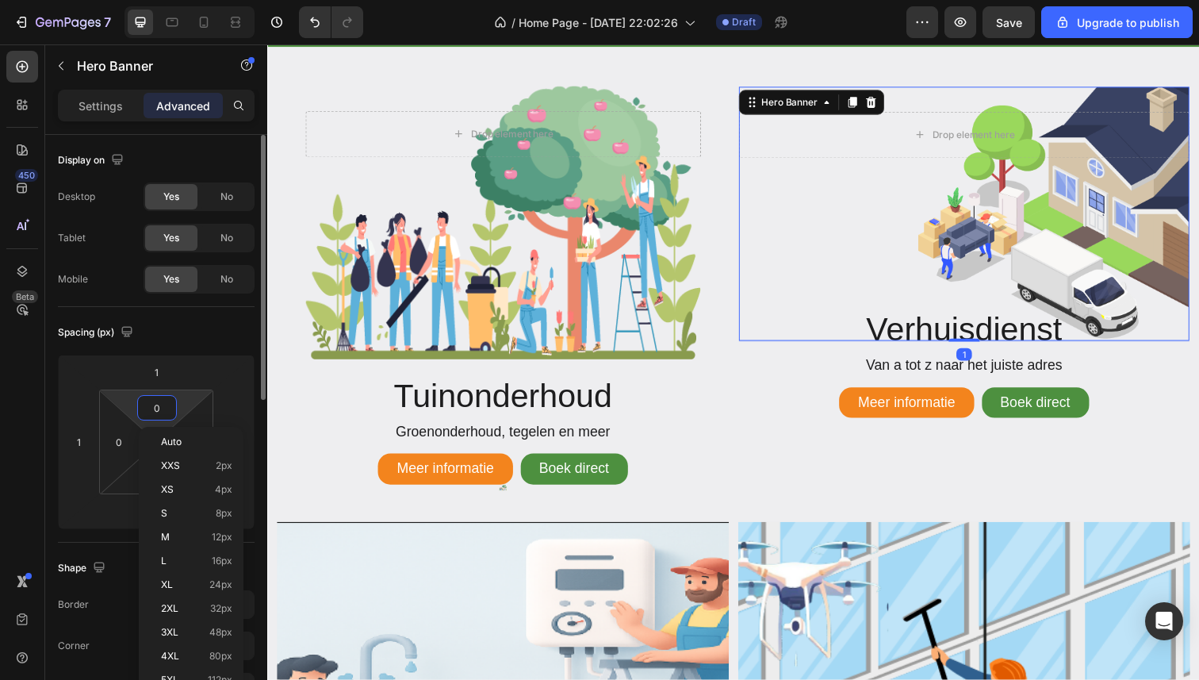
type input "1"
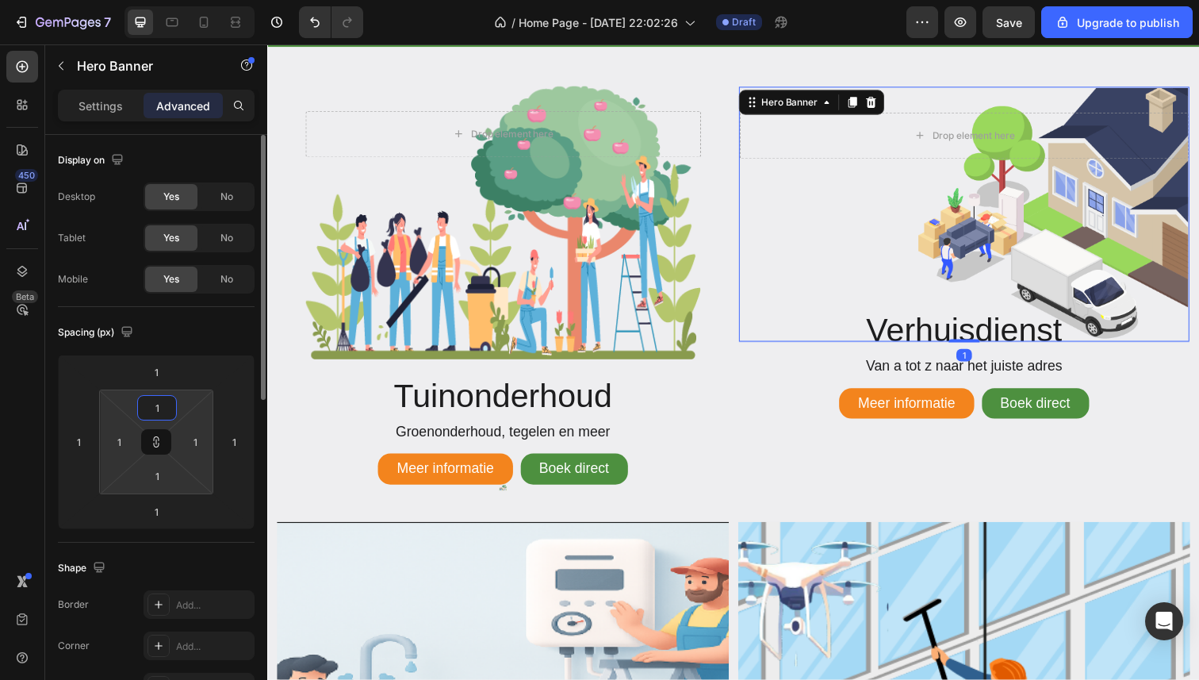
type input "10"
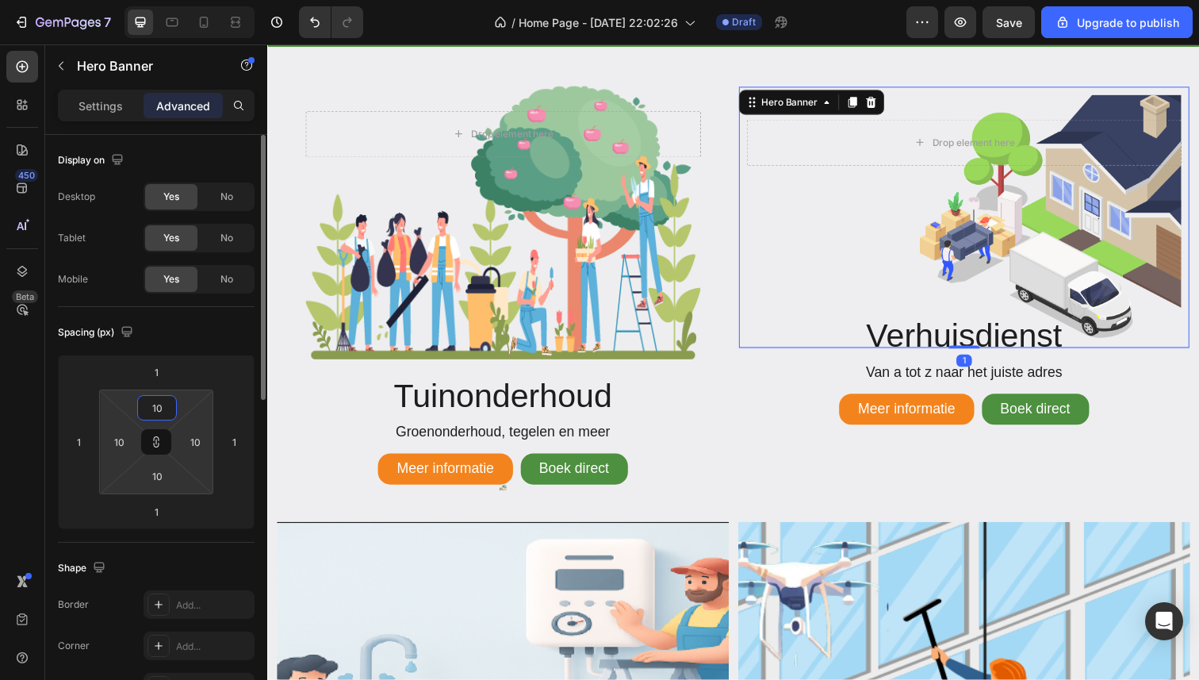
type input "1"
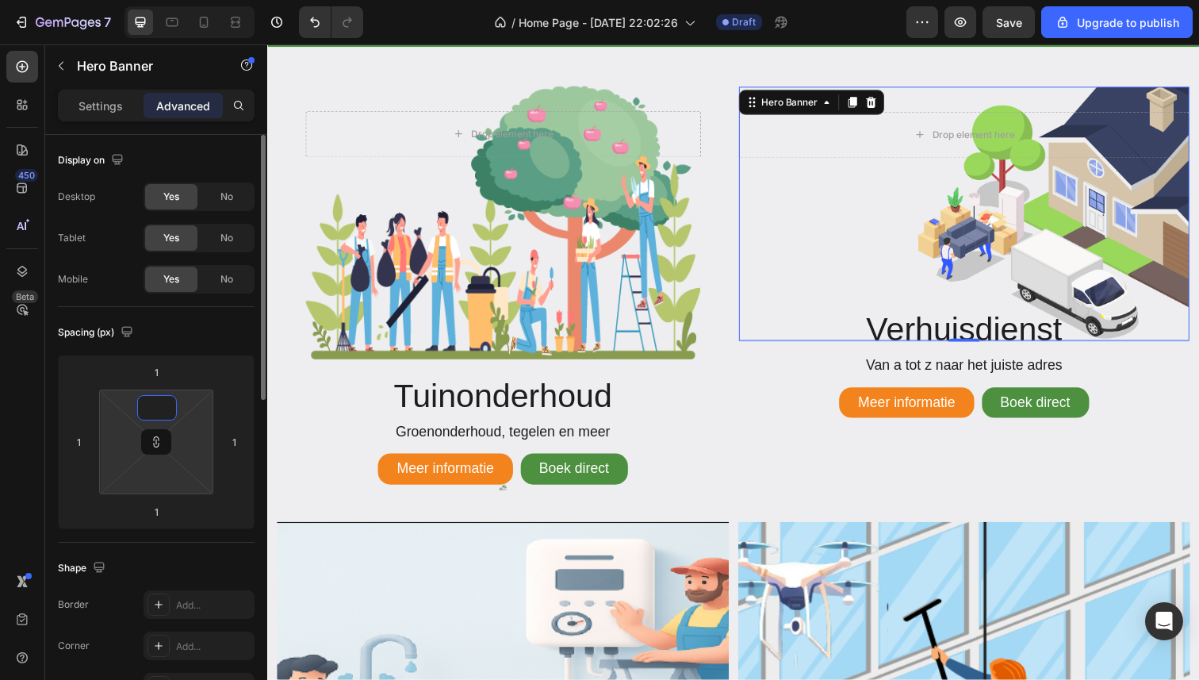
type input "5"
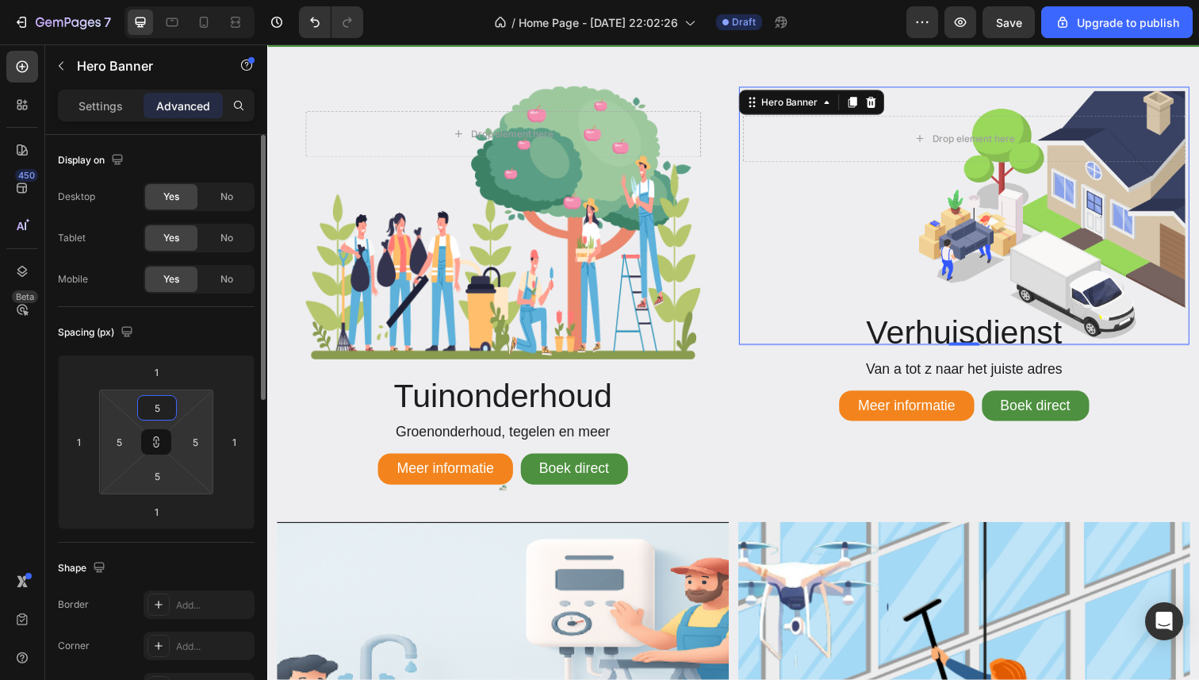
type input "50"
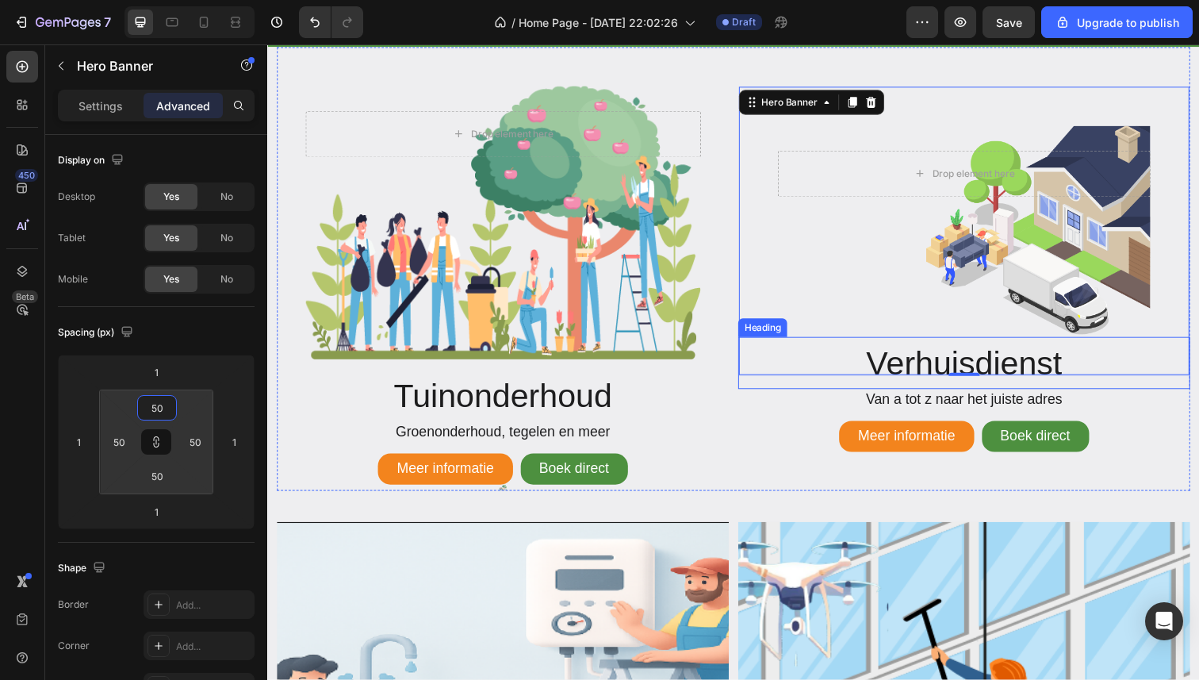
click at [864, 363] on h2 "Verhuisdienst" at bounding box center [979, 369] width 462 height 53
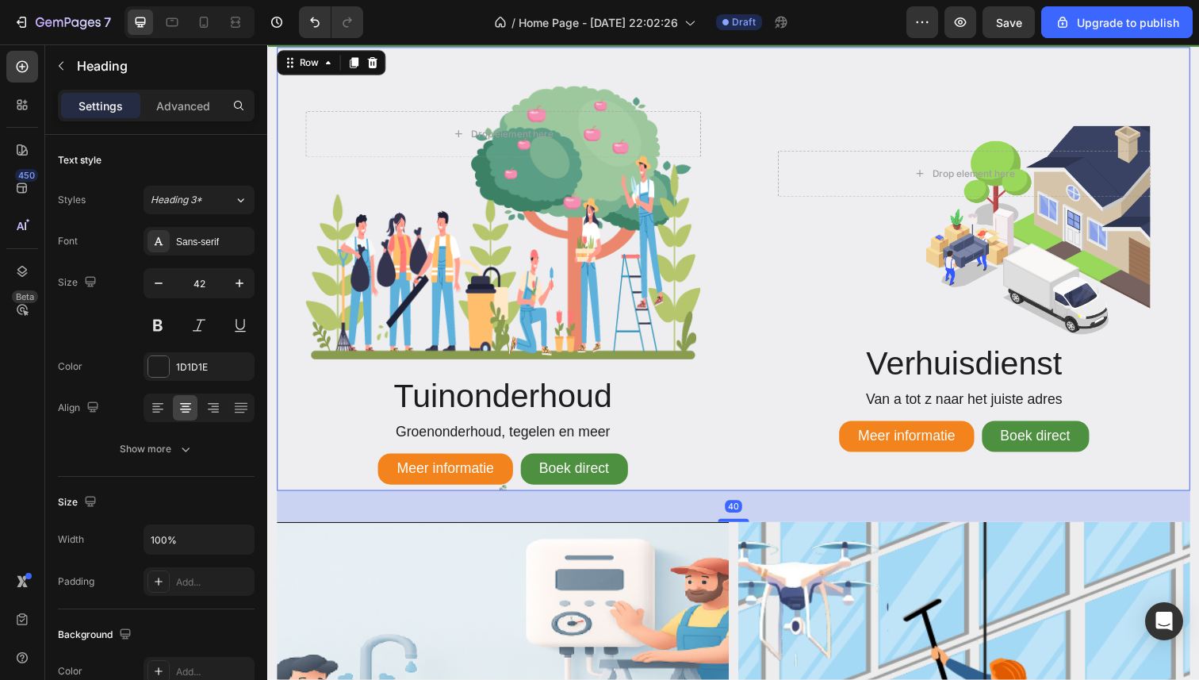
click at [1147, 493] on div "Drop element here Hero Banner Verhuisdienst Heading Van a tot z naar het juiste…" at bounding box center [979, 274] width 462 height 453
click at [873, 345] on h2 "Verhuisdienst" at bounding box center [979, 369] width 462 height 53
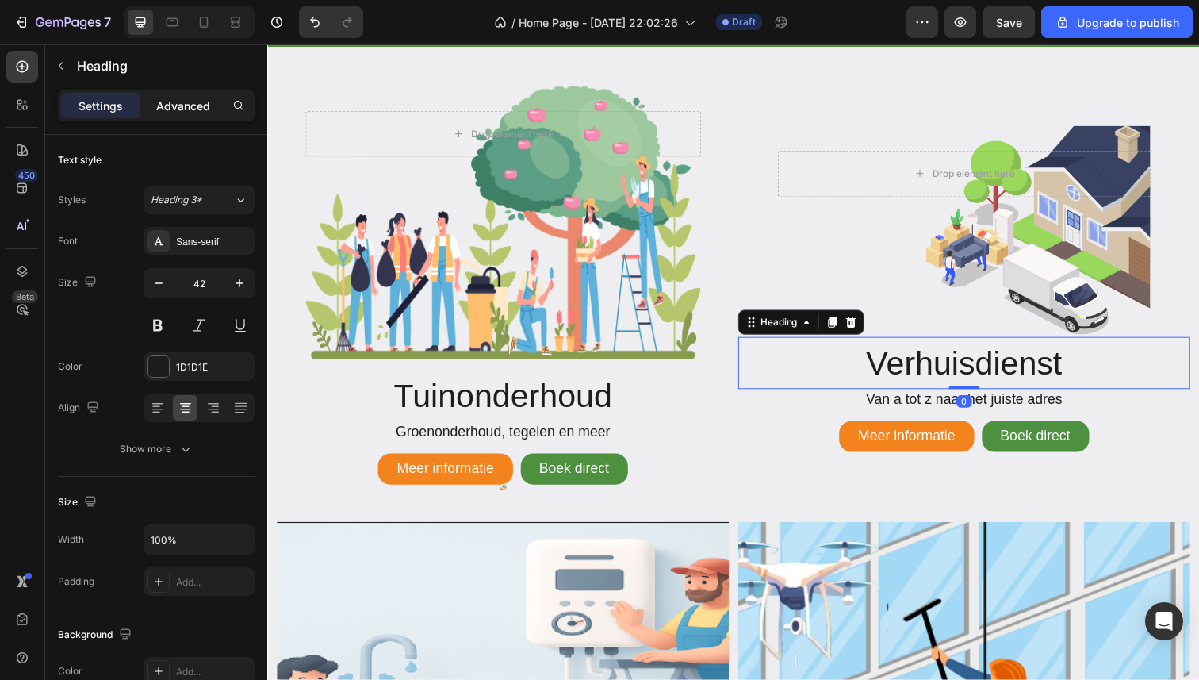
click at [199, 113] on p "Advanced" at bounding box center [183, 106] width 54 height 17
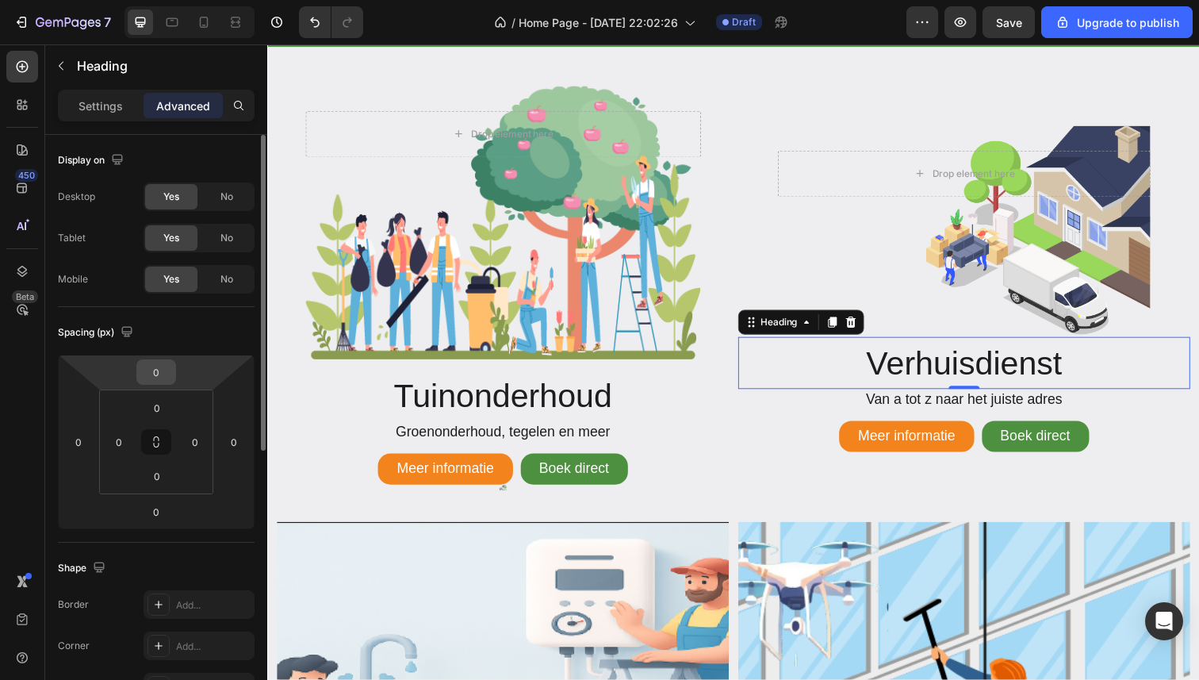
click at [165, 368] on input "0" at bounding box center [156, 372] width 32 height 24
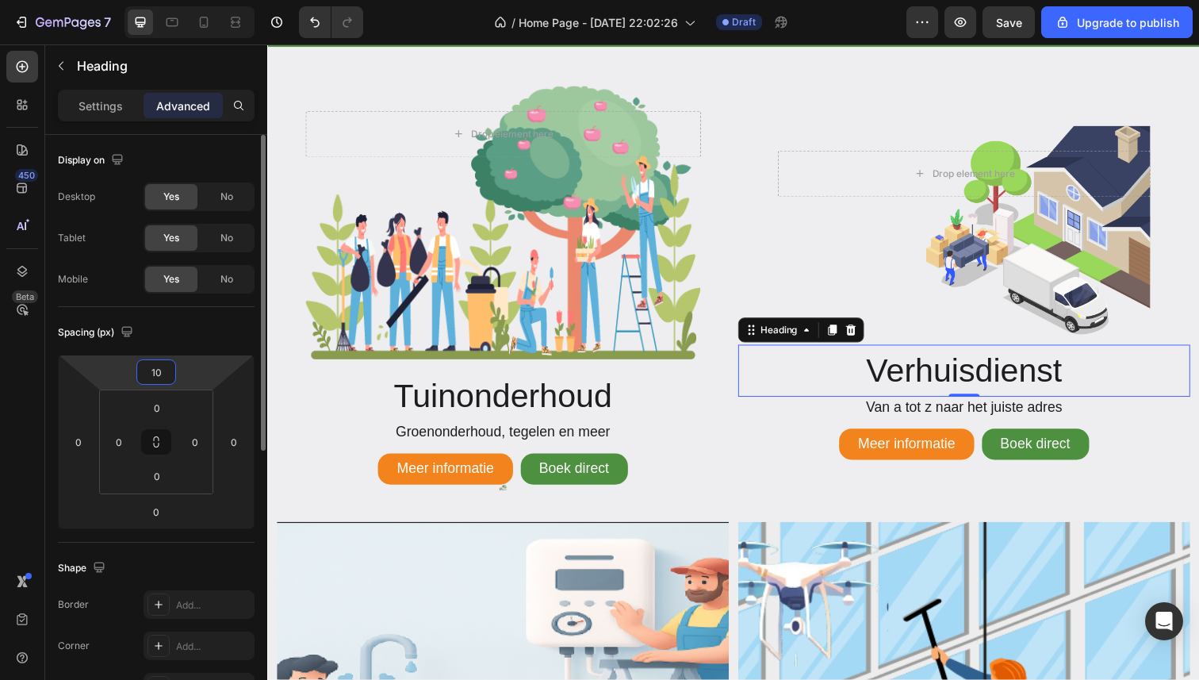
type input "1"
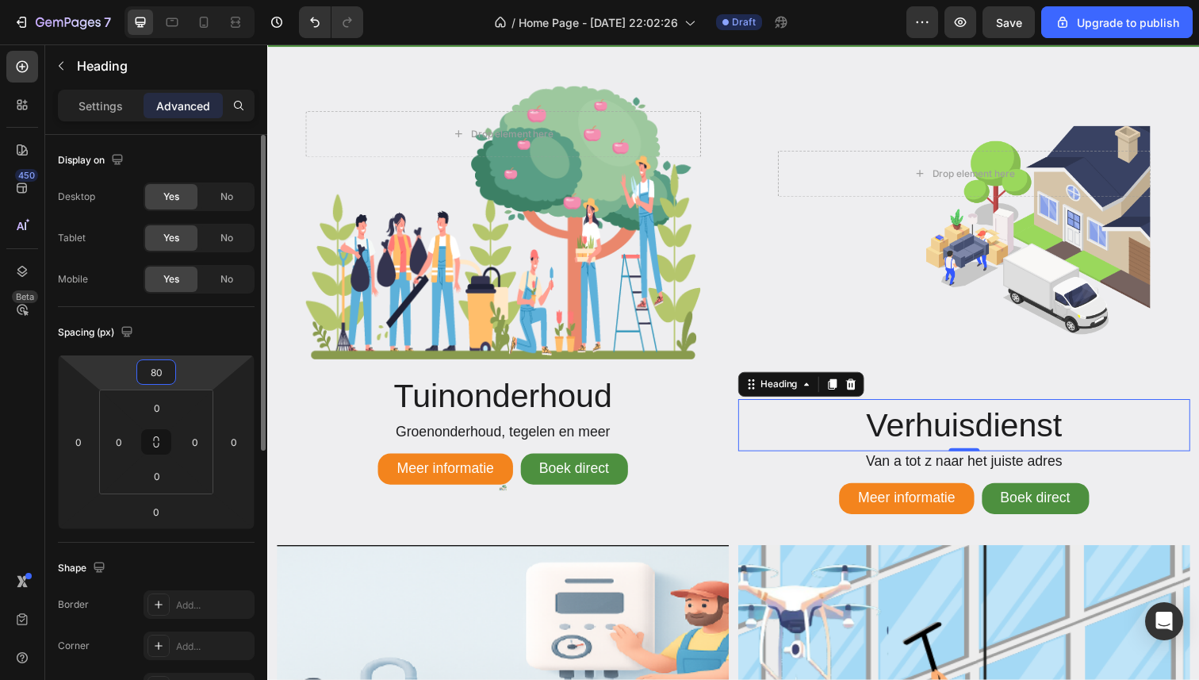
type input "8"
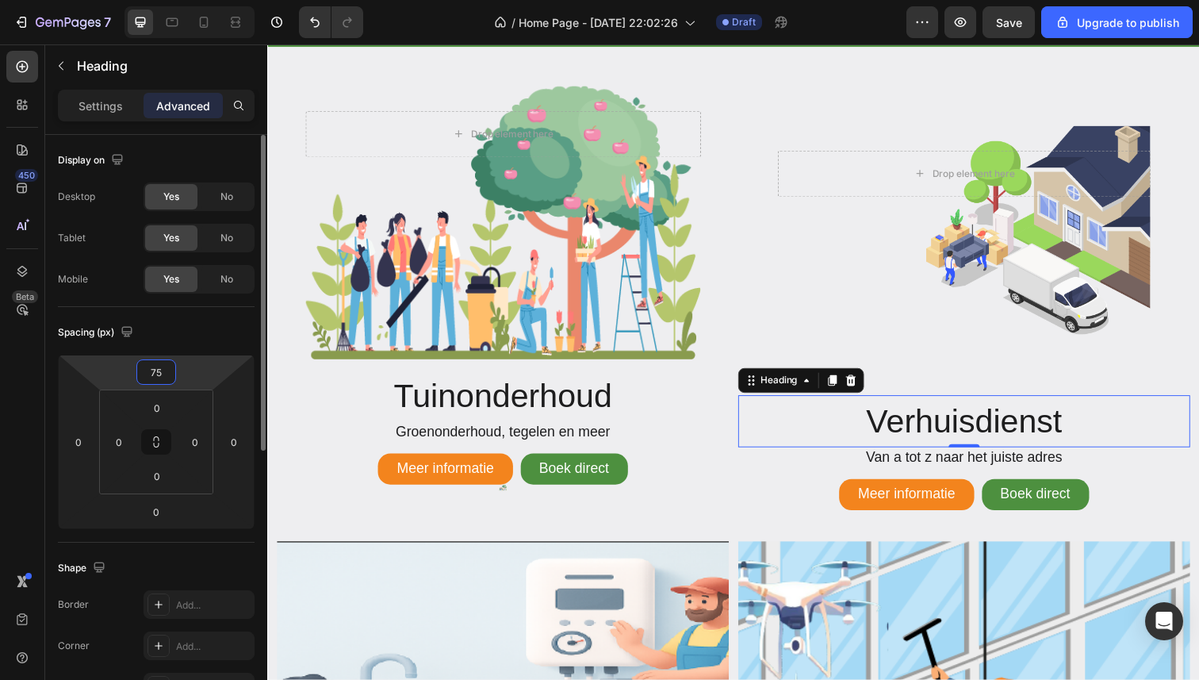
type input "7"
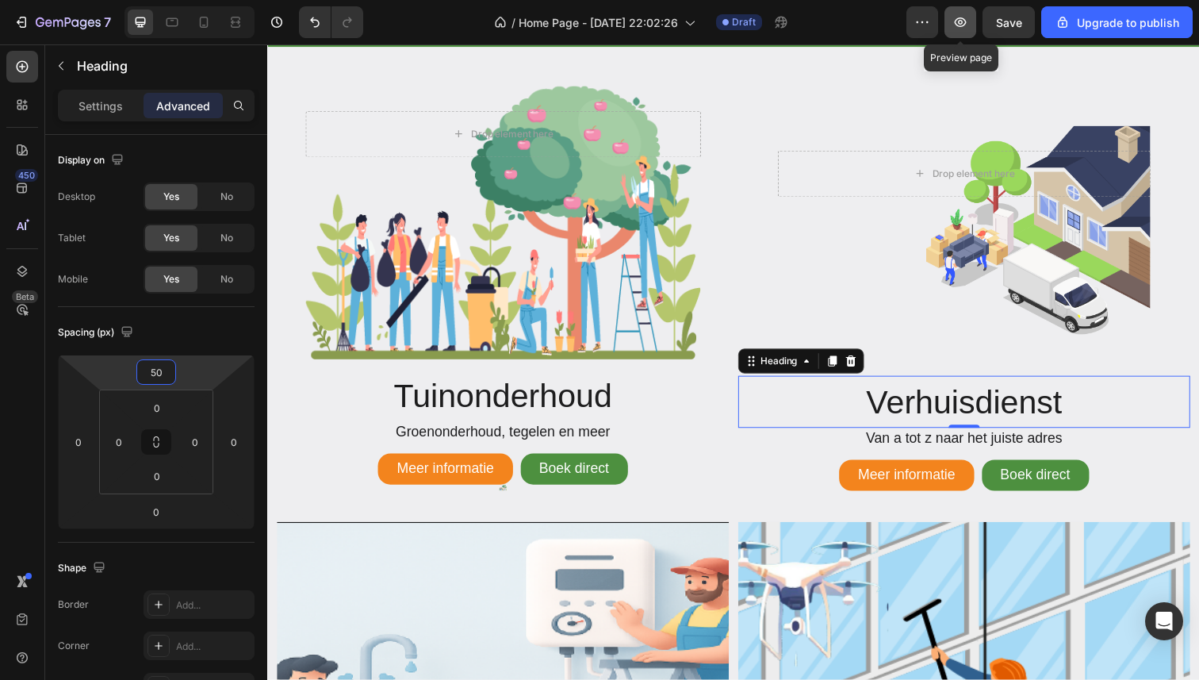
type input "50"
click at [962, 12] on button "button" at bounding box center [961, 22] width 32 height 32
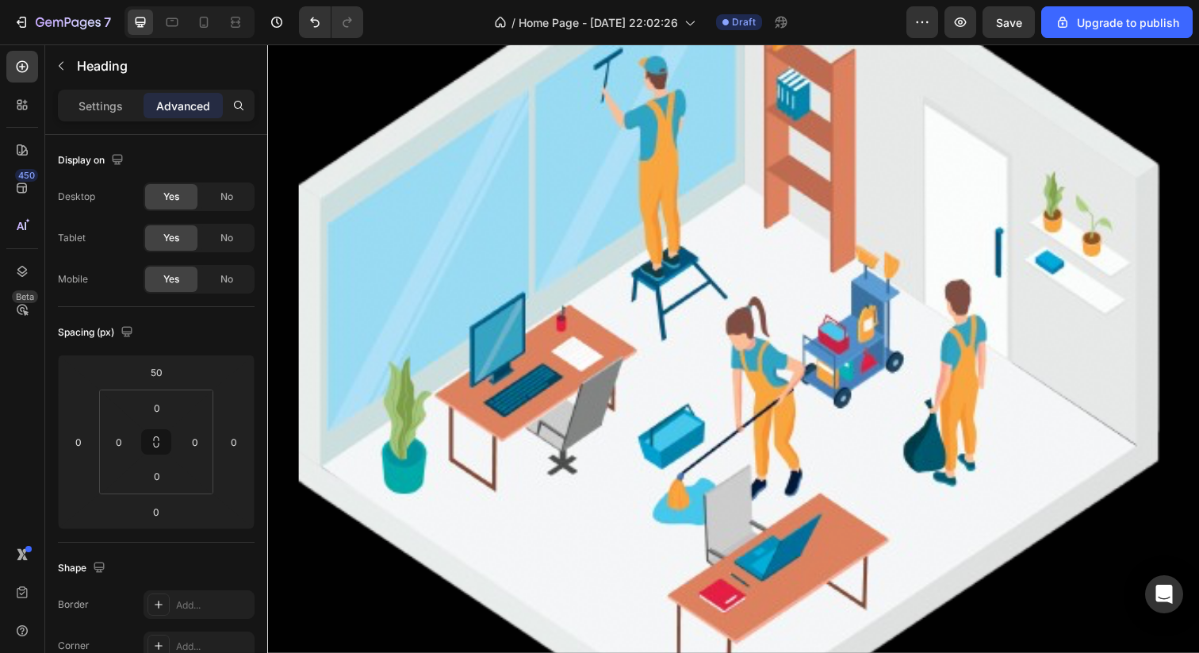
scroll to position [1357, 0]
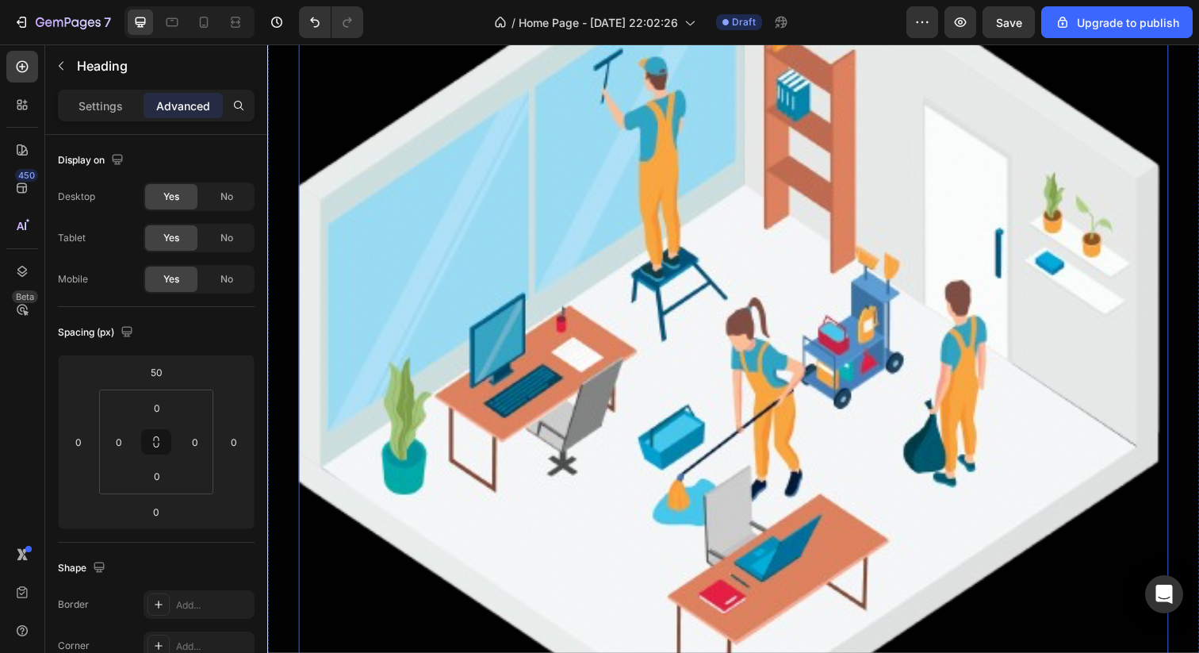
click at [560, 341] on img at bounding box center [743, 328] width 888 height 888
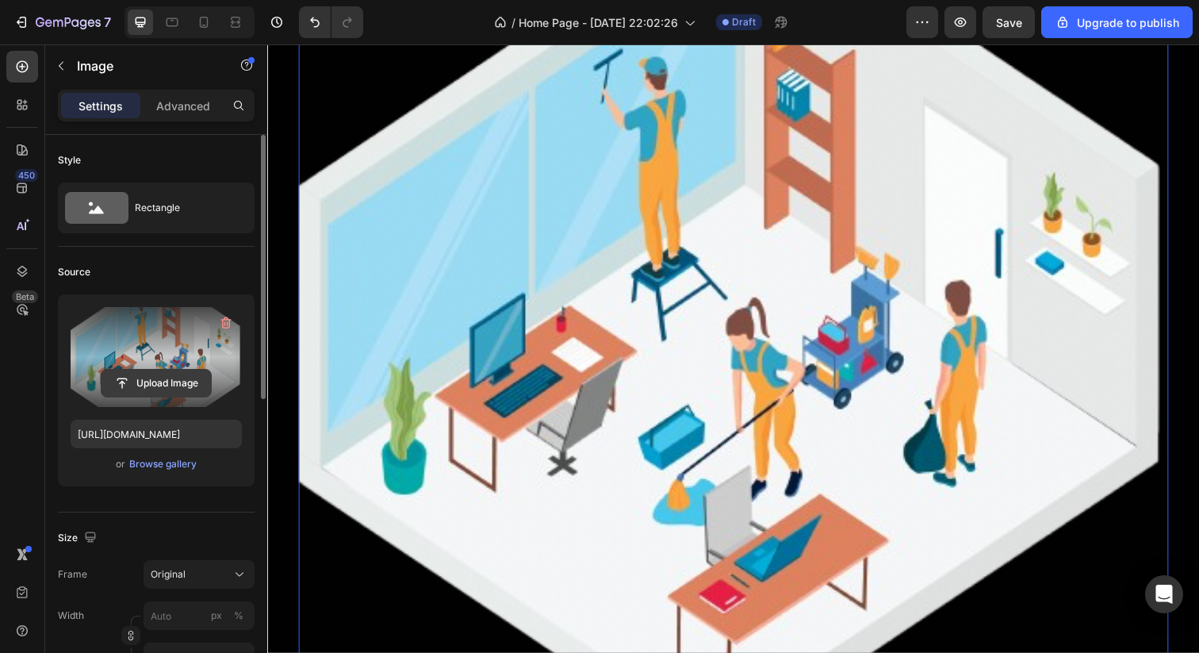
click at [152, 378] on input "file" at bounding box center [156, 383] width 109 height 27
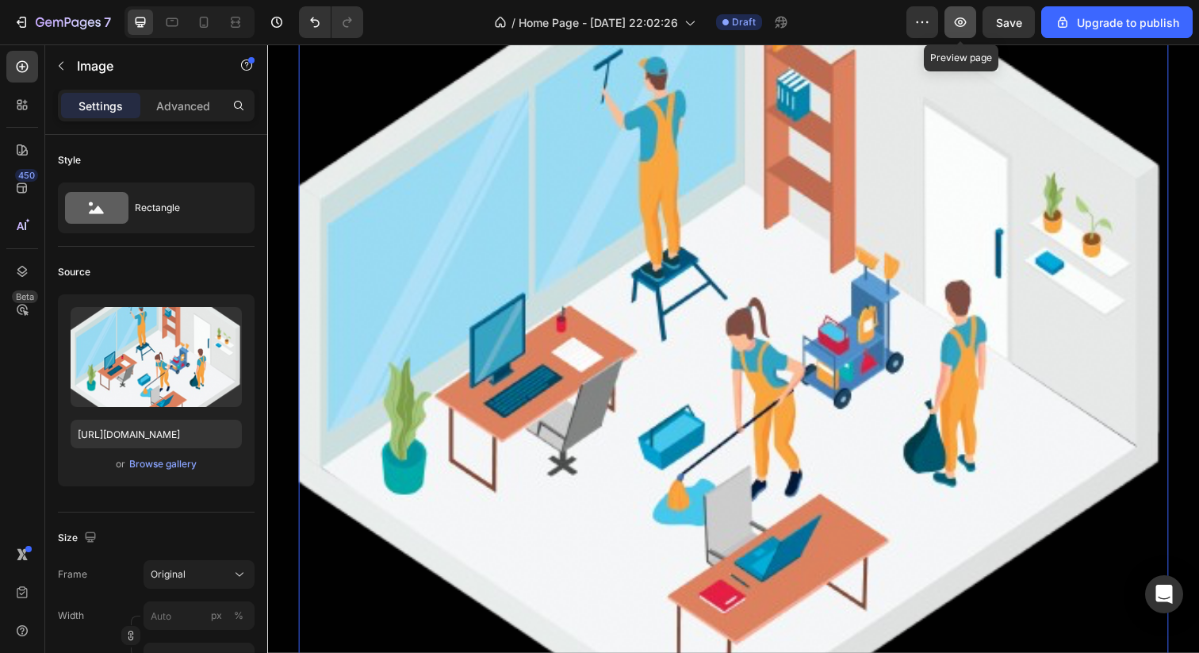
click at [962, 13] on button "button" at bounding box center [961, 22] width 32 height 32
